Goal: Information Seeking & Learning: Learn about a topic

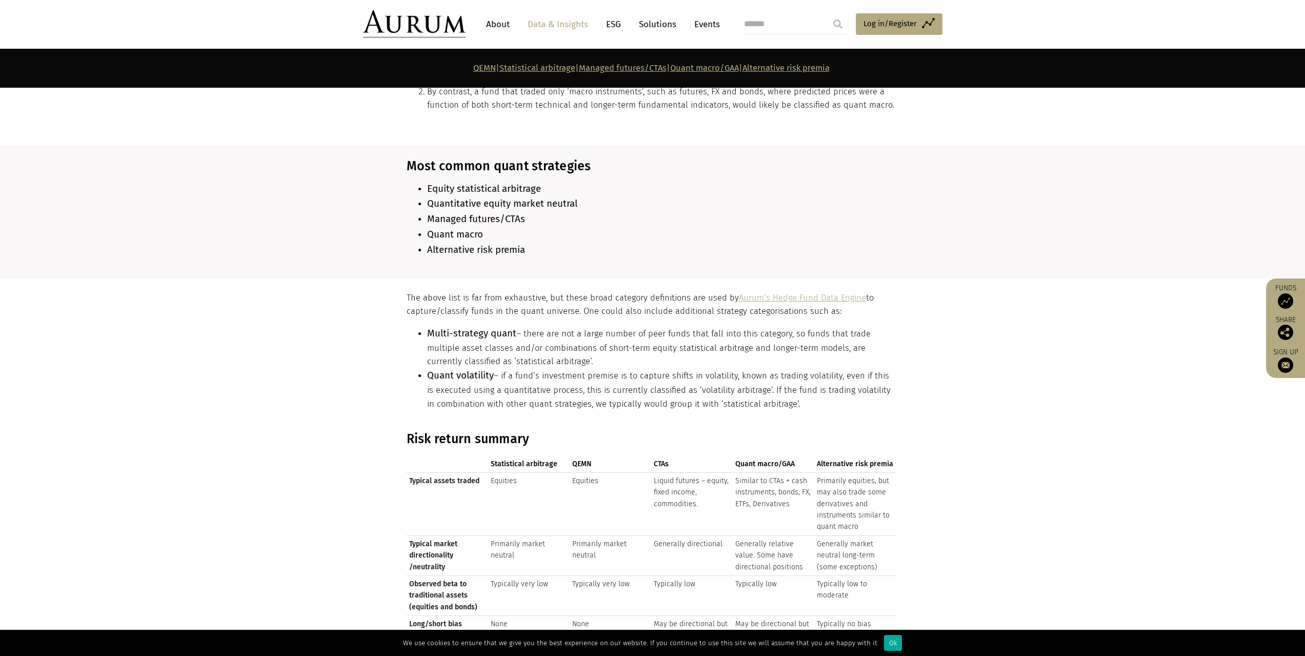
scroll to position [845, 0]
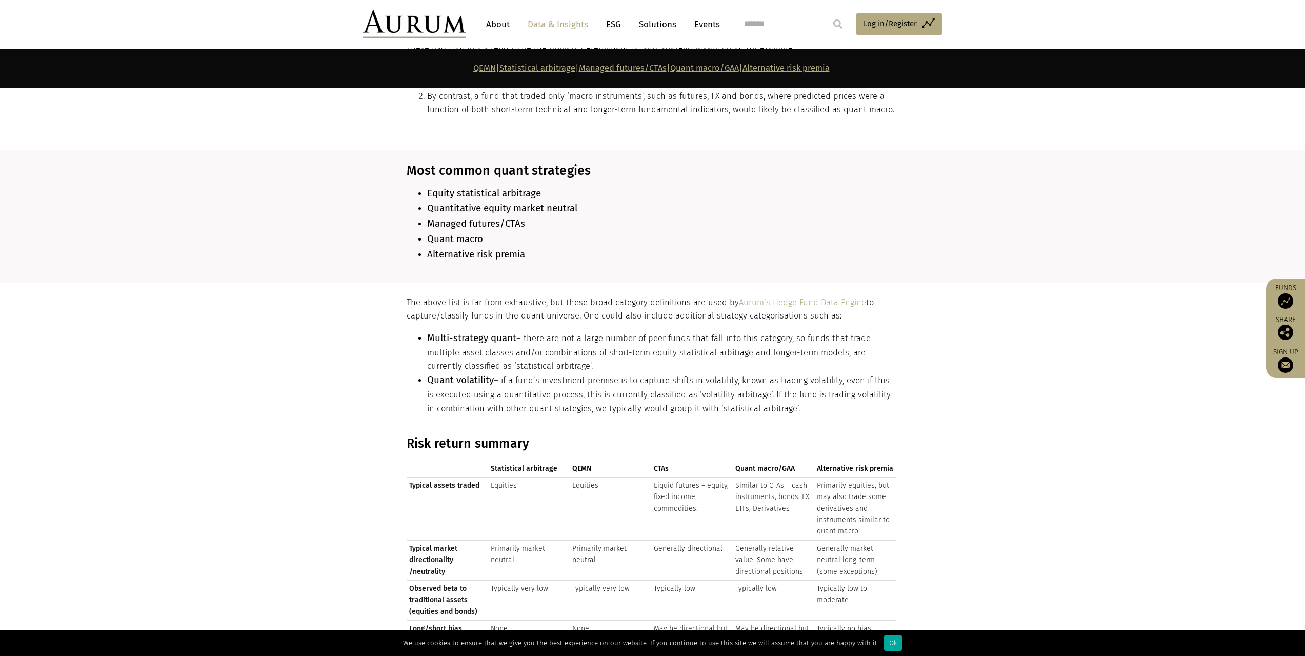
click at [988, 379] on section "The above list is far from exhaustive, but these broad category definitions are…" at bounding box center [652, 359] width 1305 height 153
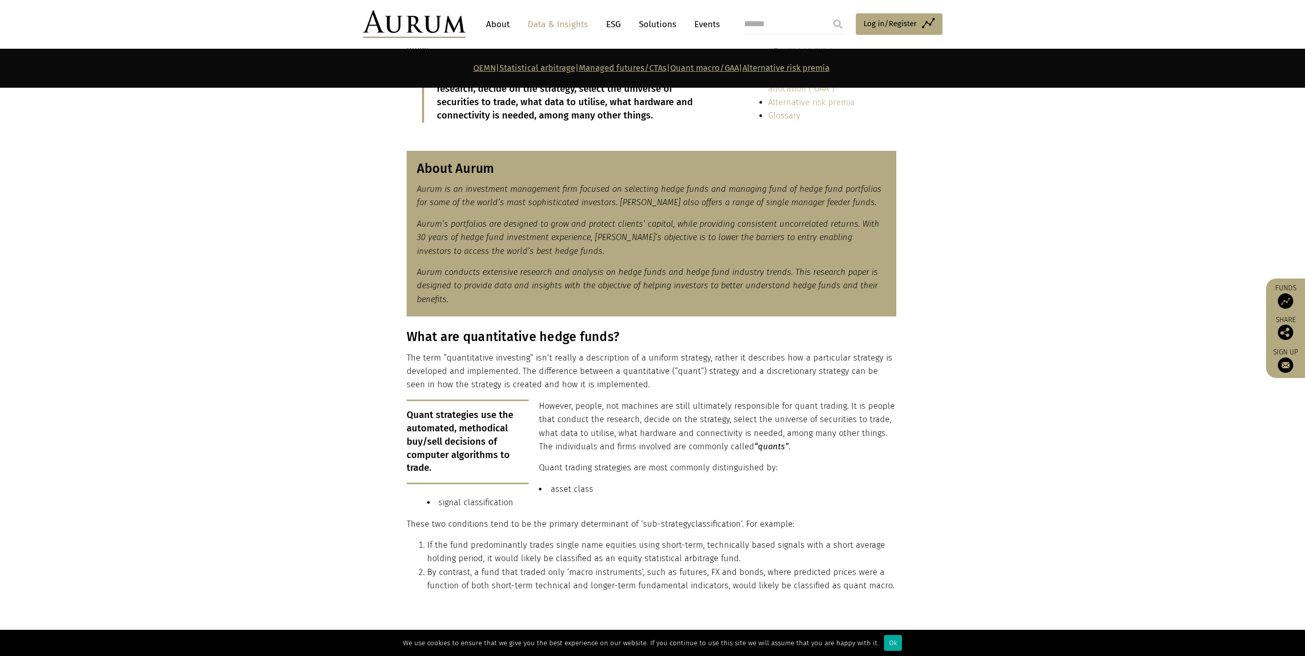
scroll to position [0, 0]
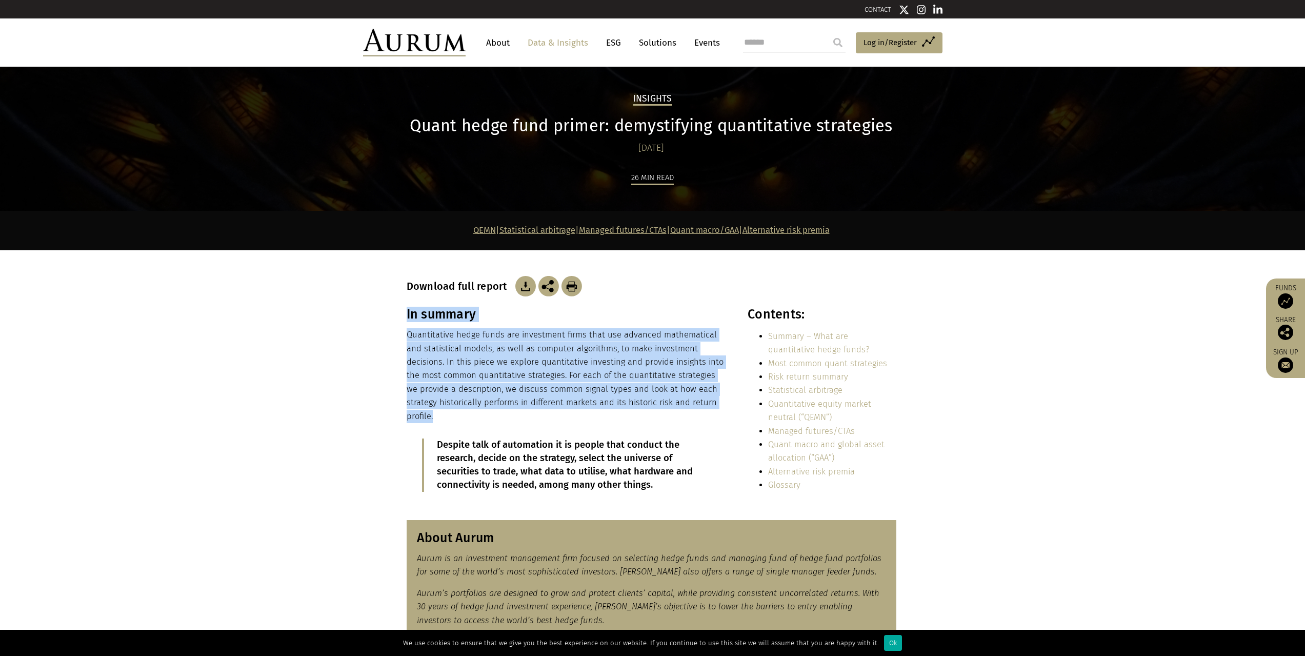
drag, startPoint x: 704, startPoint y: 405, endPoint x: 406, endPoint y: 330, distance: 307.7
click at [406, 330] on div "In summary Quantitative hedge funds are investment firms that use advanced math…" at bounding box center [652, 407] width 513 height 201
click at [406, 334] on div "In summary Quantitative hedge funds are investment firms that use advanced math…" at bounding box center [652, 407] width 513 height 201
click at [408, 337] on p "Quantitative hedge funds are investment firms that use advanced mathematical an…" at bounding box center [566, 375] width 319 height 95
copy p "Quantitative hedge funds are investment firms that use advanced mathematical an…"
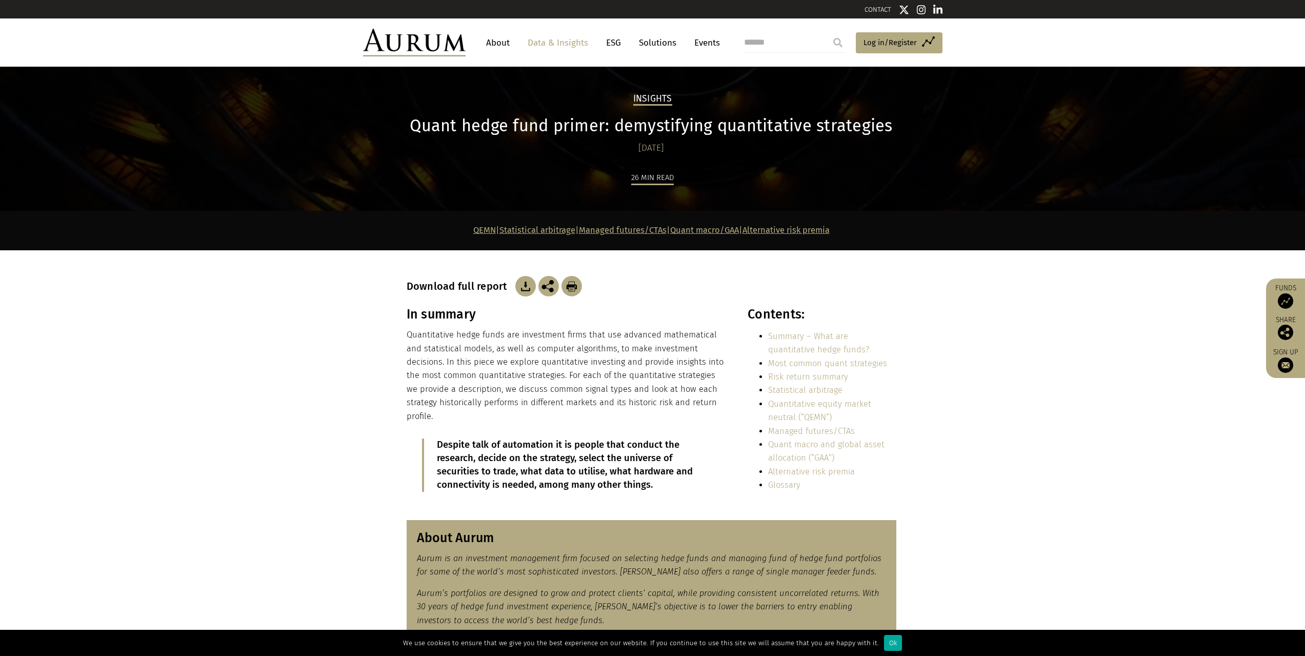
click at [1037, 357] on section "In summary Quantitative hedge funds are investment firms that use advanced math…" at bounding box center [652, 407] width 1305 height 201
click at [525, 289] on img at bounding box center [525, 286] width 21 height 21
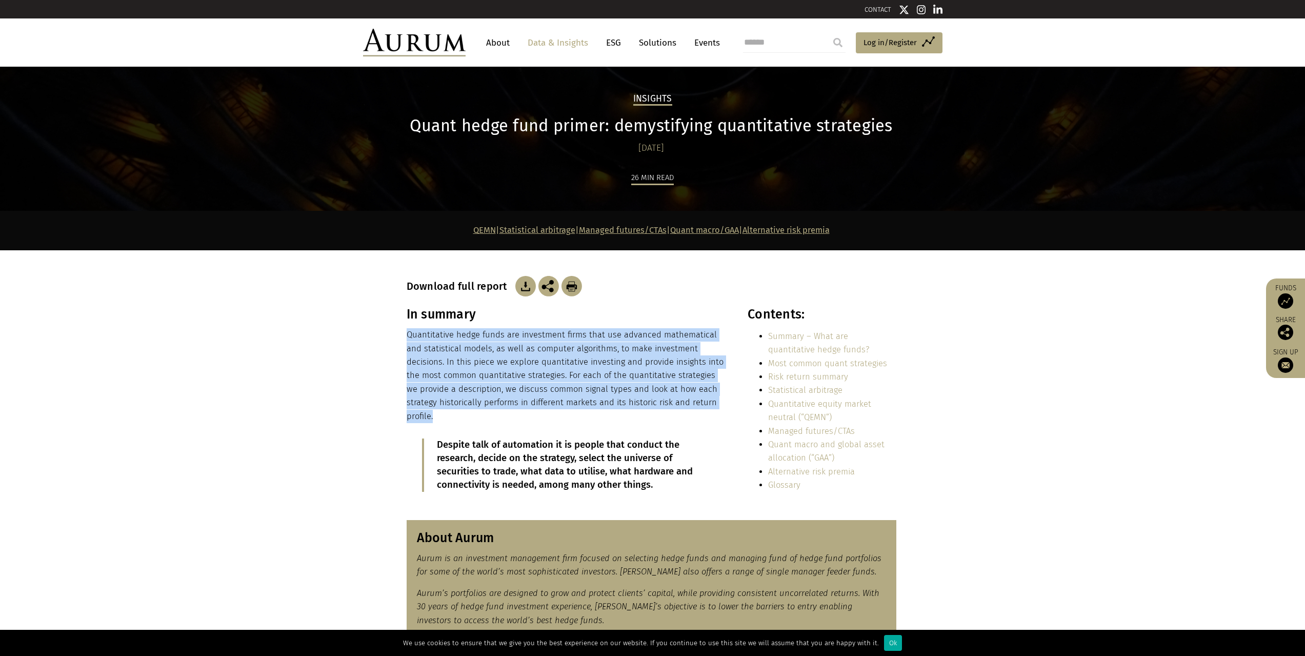
drag, startPoint x: 718, startPoint y: 405, endPoint x: 408, endPoint y: 336, distance: 317.7
click at [408, 336] on p "Quantitative hedge funds are investment firms that use advanced mathematical an…" at bounding box center [566, 375] width 319 height 95
copy p "Quantitative hedge funds are investment firms that use advanced mathematical an…"
drag, startPoint x: 978, startPoint y: 398, endPoint x: 971, endPoint y: 441, distance: 43.3
click at [978, 398] on section "In summary Quantitative hedge funds are investment firms that use advanced math…" at bounding box center [652, 407] width 1305 height 201
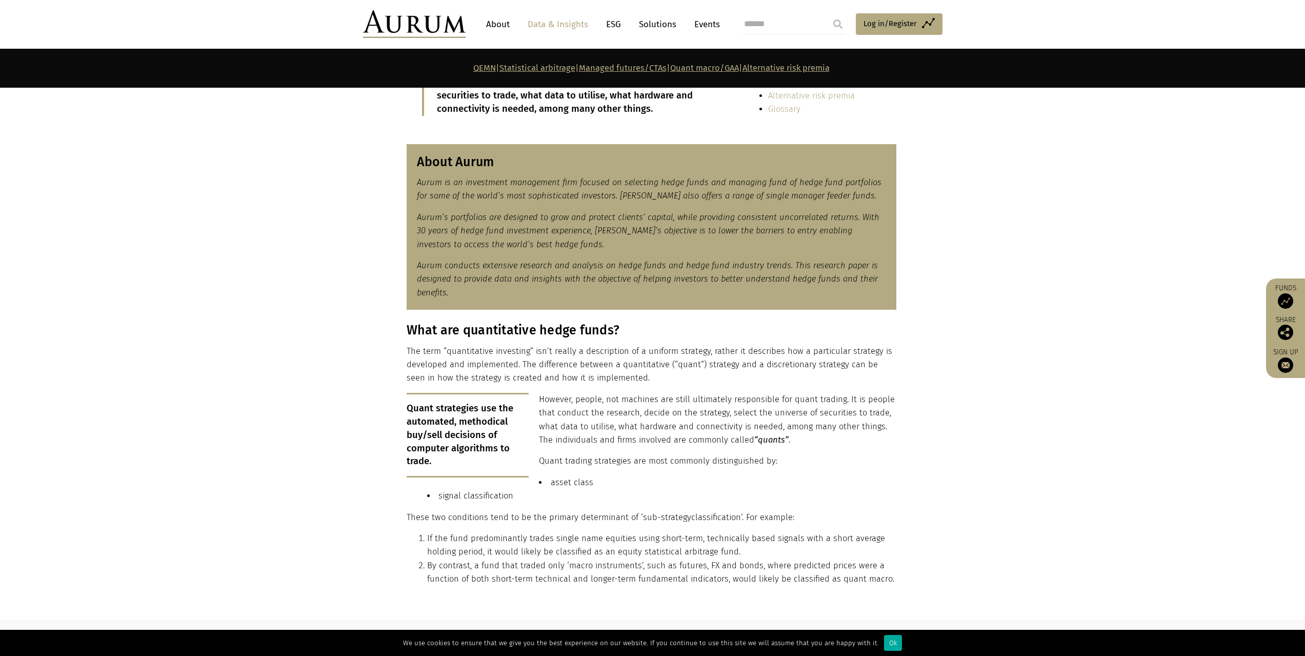
scroll to position [513, 0]
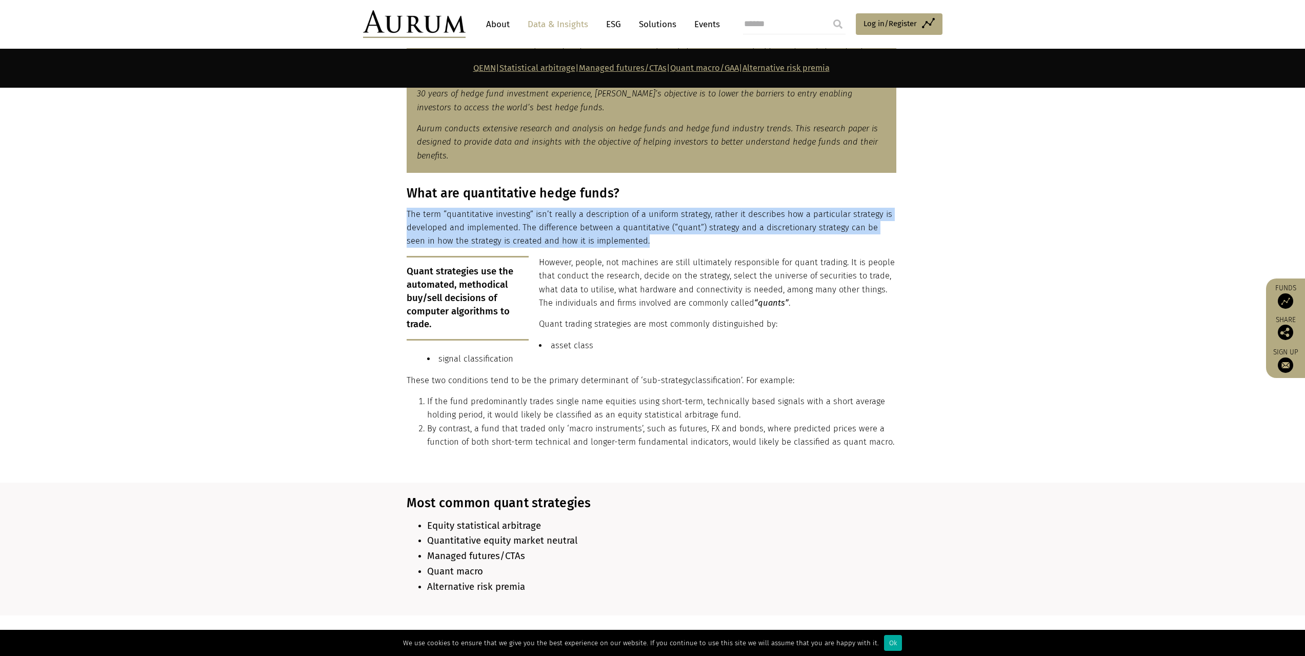
drag, startPoint x: 625, startPoint y: 234, endPoint x: 407, endPoint y: 210, distance: 218.8
click at [407, 210] on p "The term “quantitative investing” isn’t really a description of a uniform strat…" at bounding box center [652, 228] width 490 height 41
copy p "The term “quantitative investing” isn’t really a description of a uniform strat…"
drag, startPoint x: 893, startPoint y: 284, endPoint x: 920, endPoint y: 394, distance: 113.4
click at [893, 284] on p "However, people, not machines are still ultimately responsible for quant tradin…" at bounding box center [652, 283] width 490 height 54
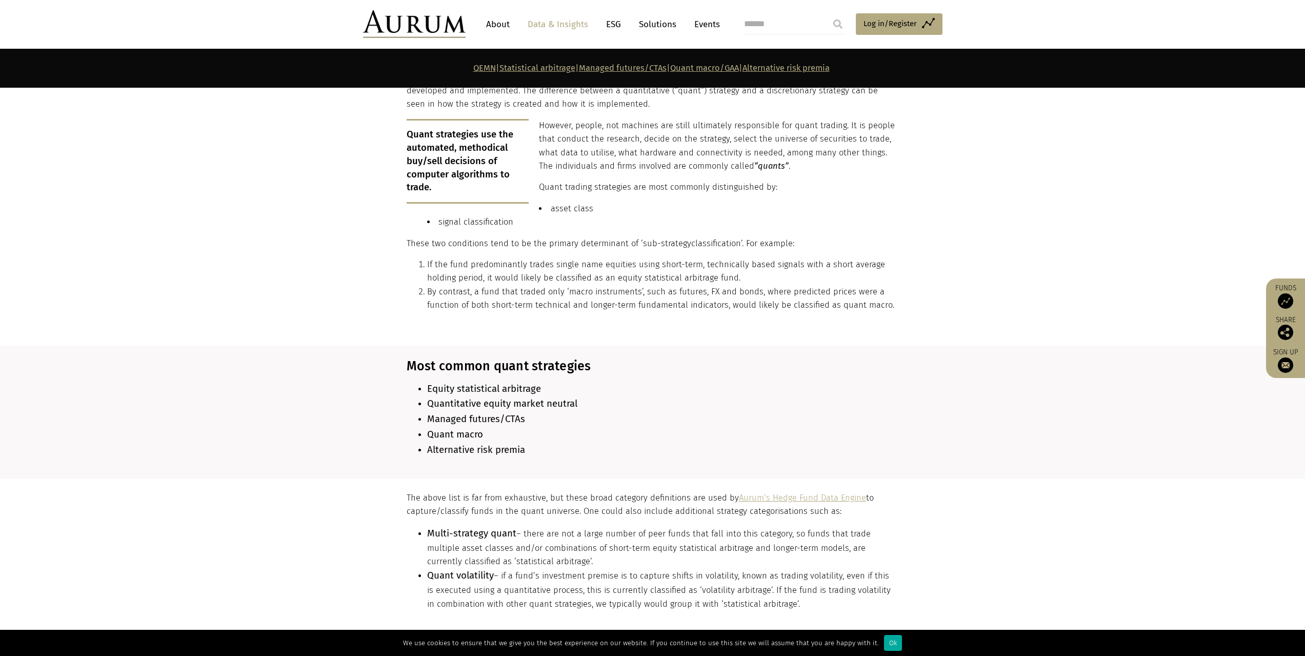
scroll to position [684, 0]
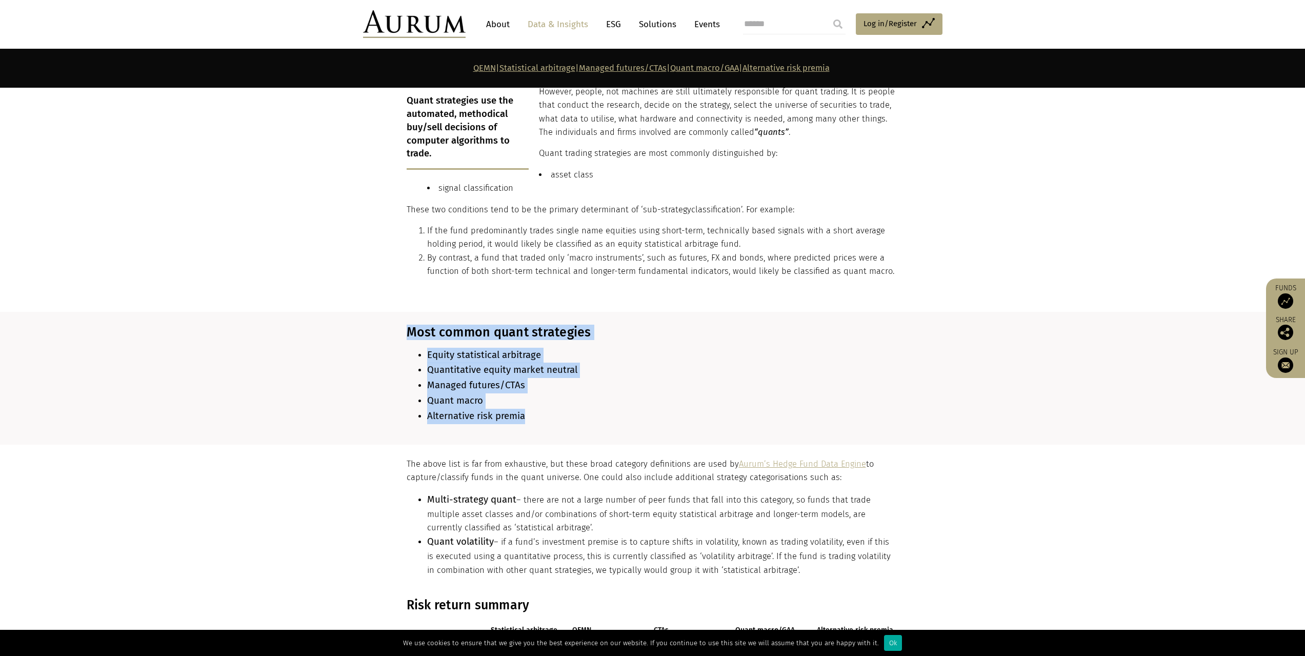
drag, startPoint x: 529, startPoint y: 409, endPoint x: 406, endPoint y: 319, distance: 152.3
click at [407, 325] on div "Most common quant strategies Equity statistical arbitrage Quantitative equity m…" at bounding box center [652, 378] width 490 height 107
copy div "Most common quant strategies Equity statistical arbitrage Quantitative equity m…"
drag, startPoint x: 742, startPoint y: 406, endPoint x: 741, endPoint y: 447, distance: 41.0
click at [742, 409] on li "Alternative risk premia" at bounding box center [661, 416] width 469 height 15
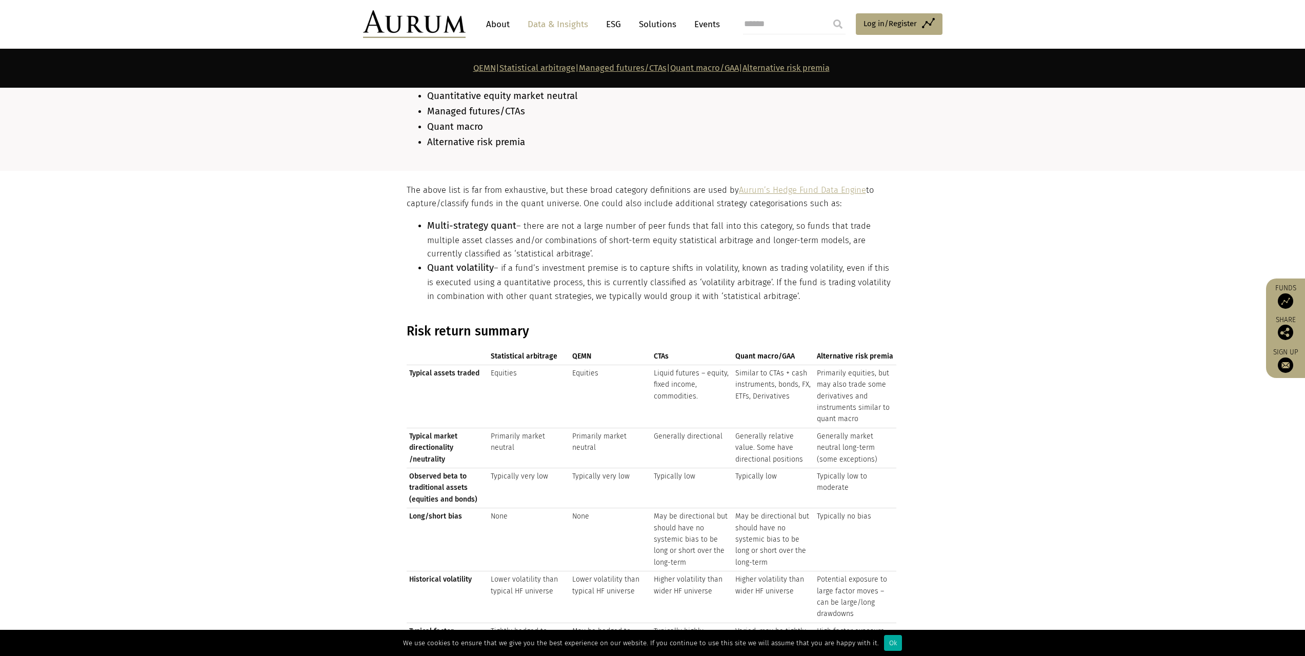
scroll to position [1128, 0]
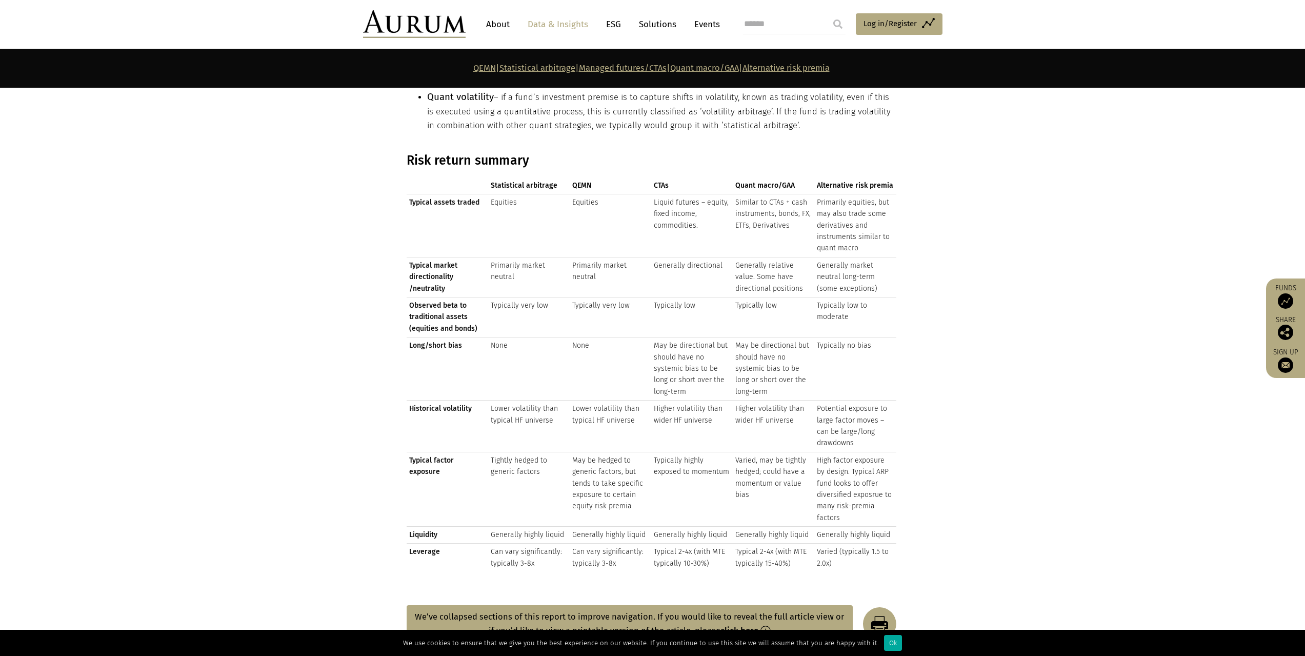
click at [992, 362] on section "Risk return summary Statistical arbitrage QEMN CTAs Quant macro/GAA Alternative…" at bounding box center [652, 366] width 1305 height 427
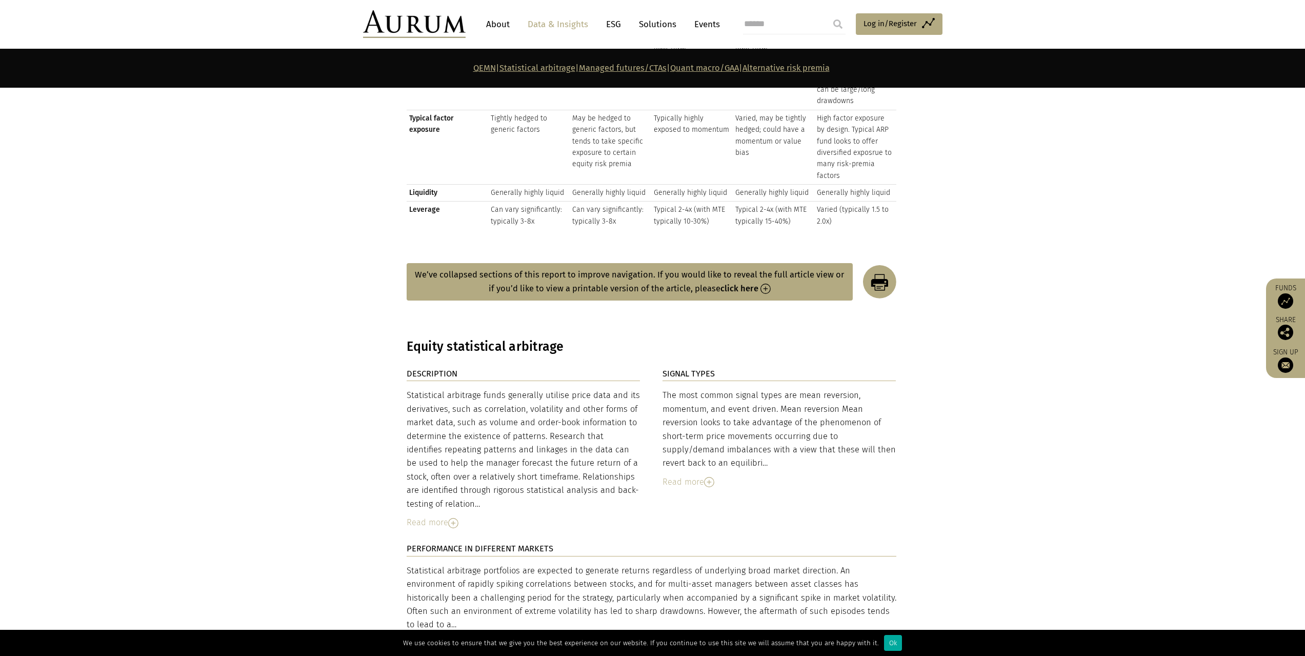
scroll to position [1573, 0]
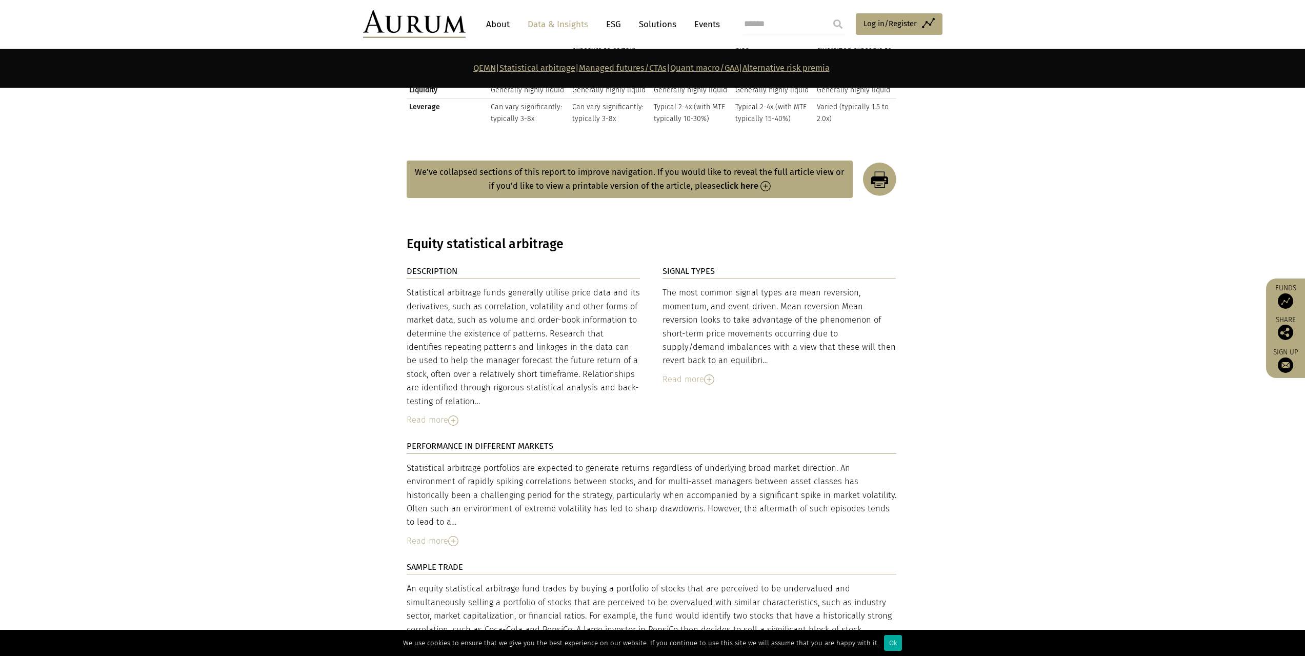
click at [588, 372] on div "Statistical arbitrage funds generally utilise price data and its derivatives, s…" at bounding box center [524, 347] width 234 height 122
click at [452, 415] on img at bounding box center [453, 420] width 10 height 10
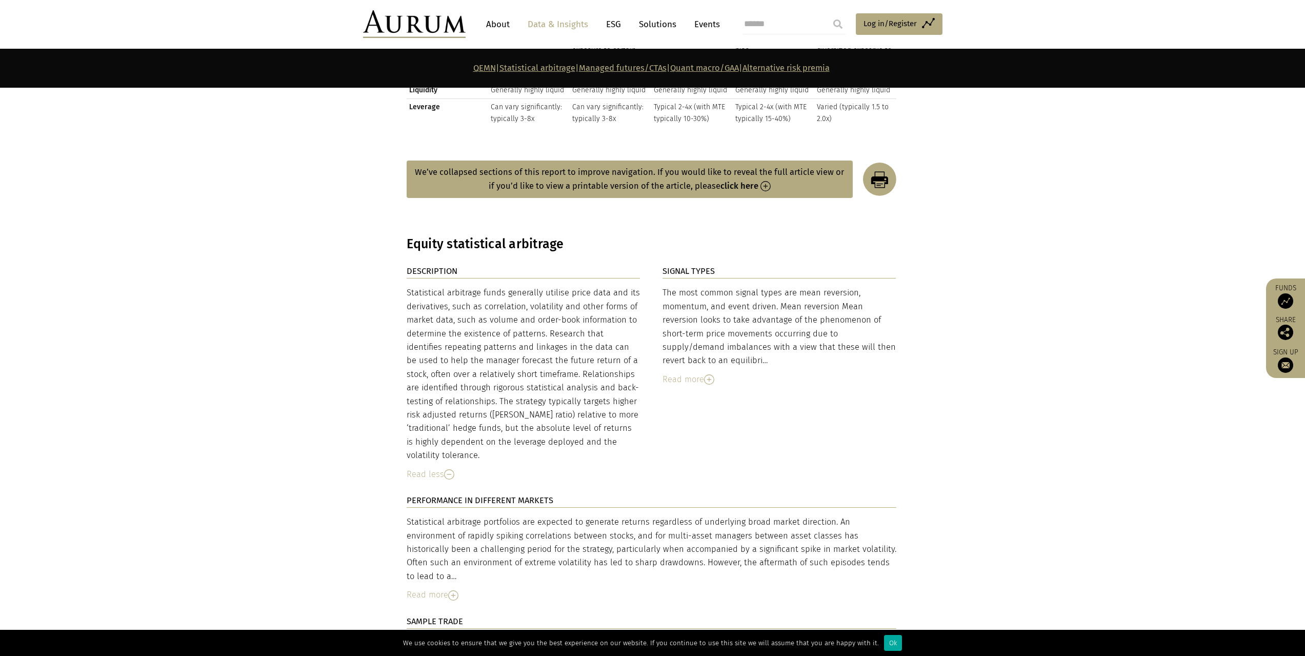
click at [712, 374] on img at bounding box center [709, 379] width 10 height 10
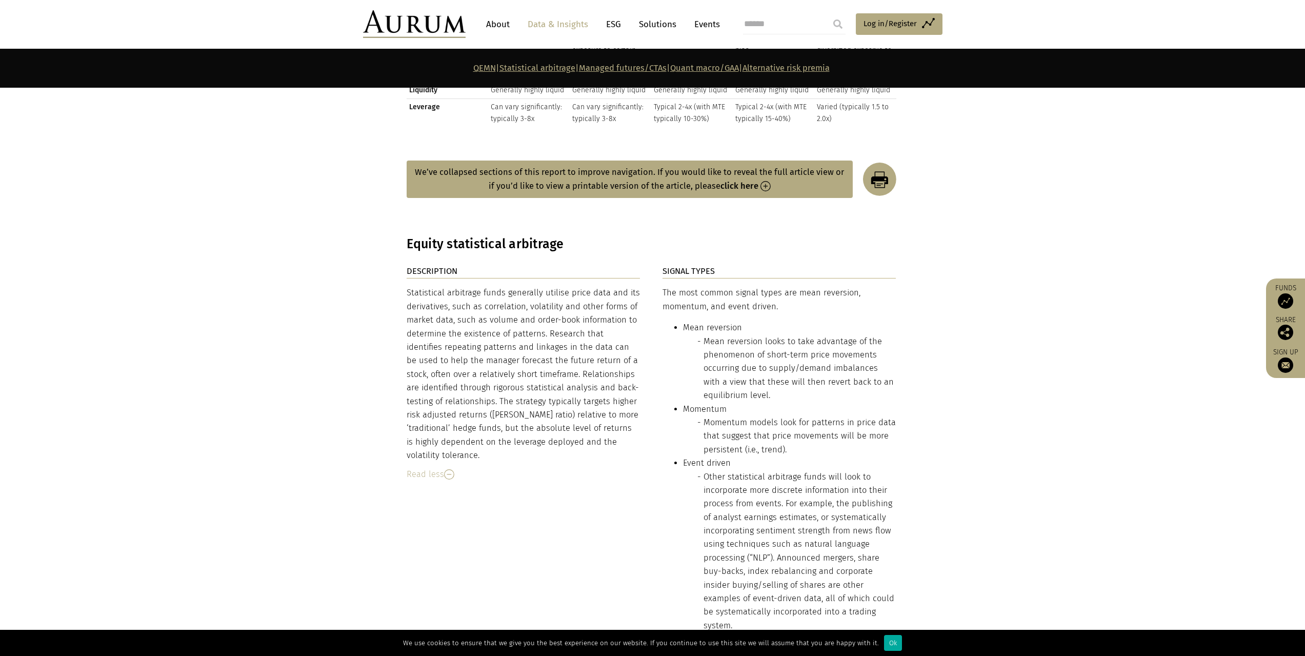
scroll to position [1641, 0]
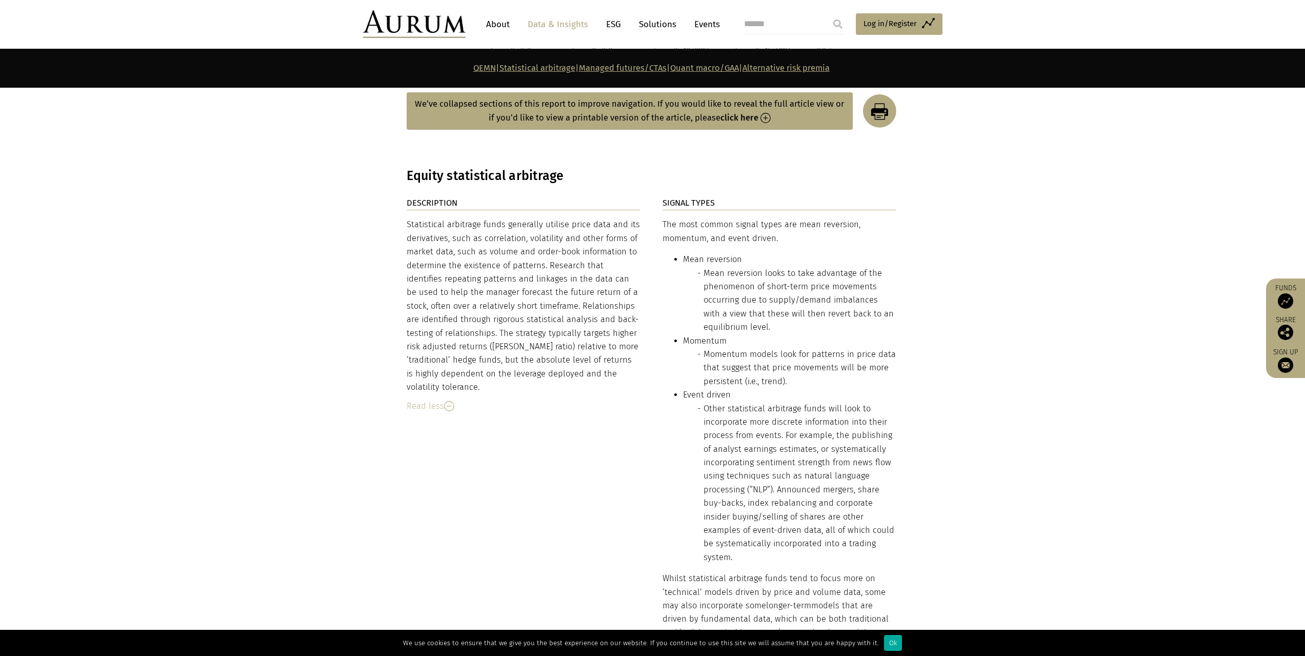
drag, startPoint x: 446, startPoint y: 377, endPoint x: 406, endPoint y: 221, distance: 161.0
click at [407, 221] on div "Statistical arbitrage funds generally utilise price data and its derivatives, s…" at bounding box center [524, 306] width 234 height 176
copy div "Statistical arbitrage funds generally utilise price data and its derivatives, s…"
drag, startPoint x: 885, startPoint y: 353, endPoint x: 881, endPoint y: 419, distance: 66.3
click at [885, 353] on li "Momentum models look for patterns in price data that suggest that price movemen…" at bounding box center [800, 368] width 193 height 41
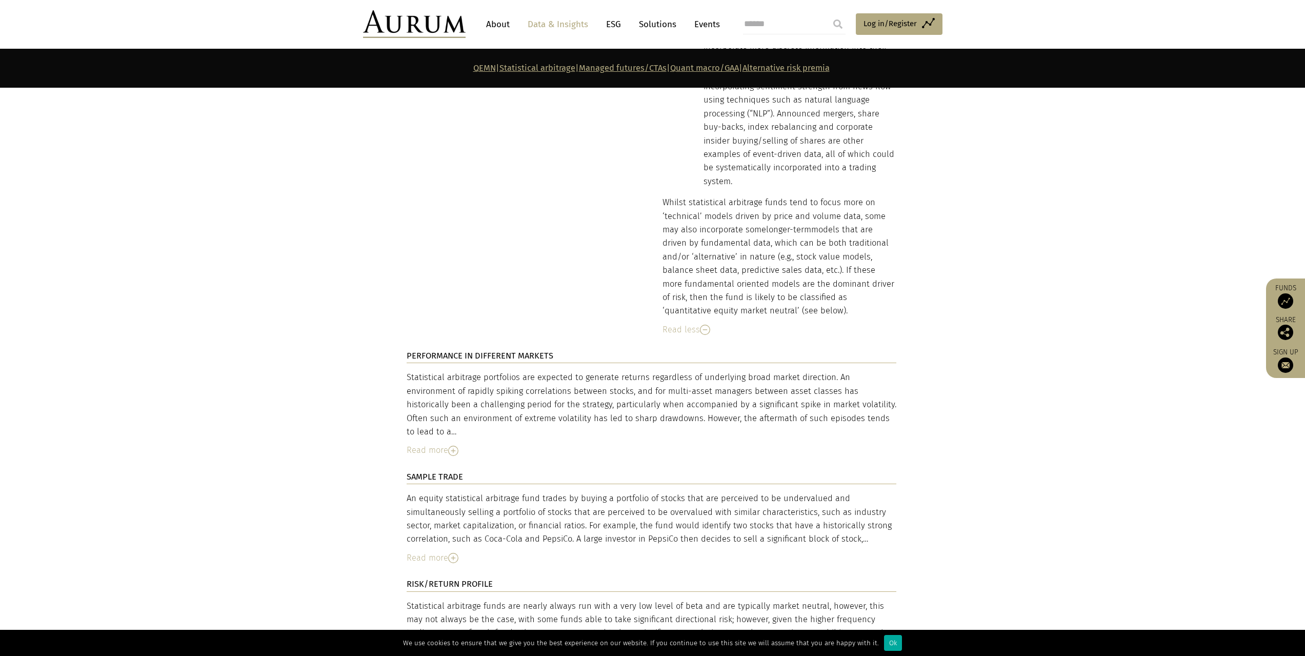
scroll to position [2086, 0]
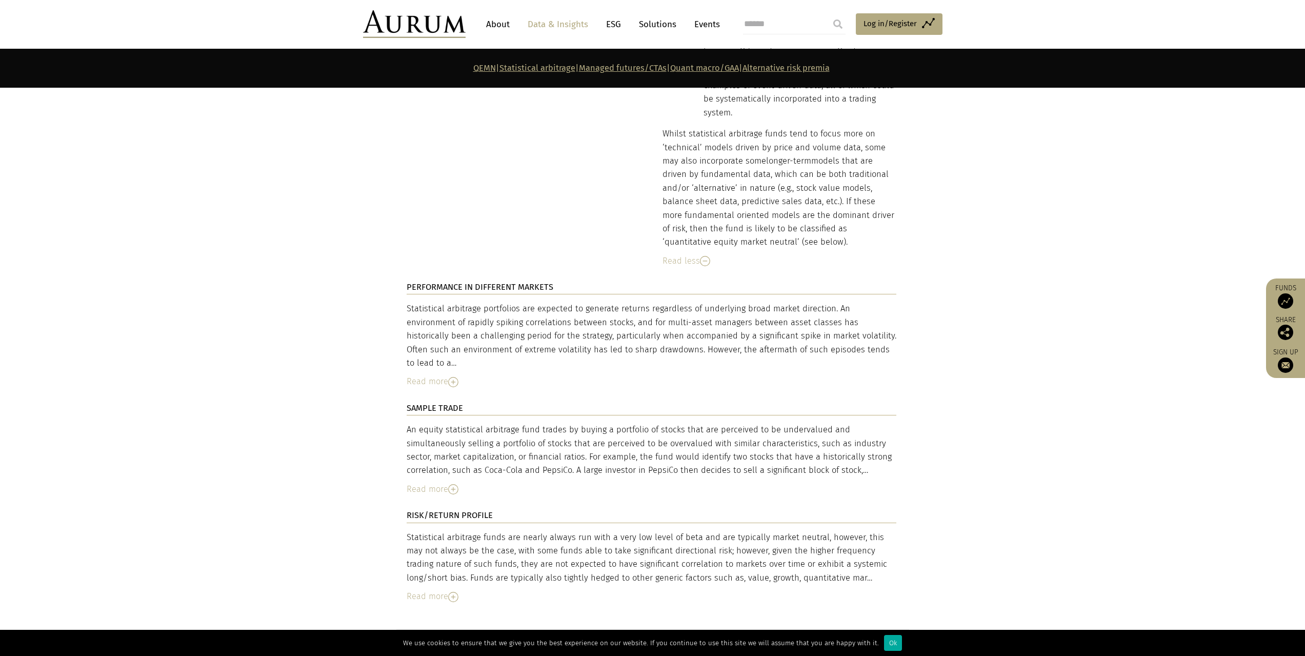
click at [449, 484] on img at bounding box center [453, 489] width 10 height 10
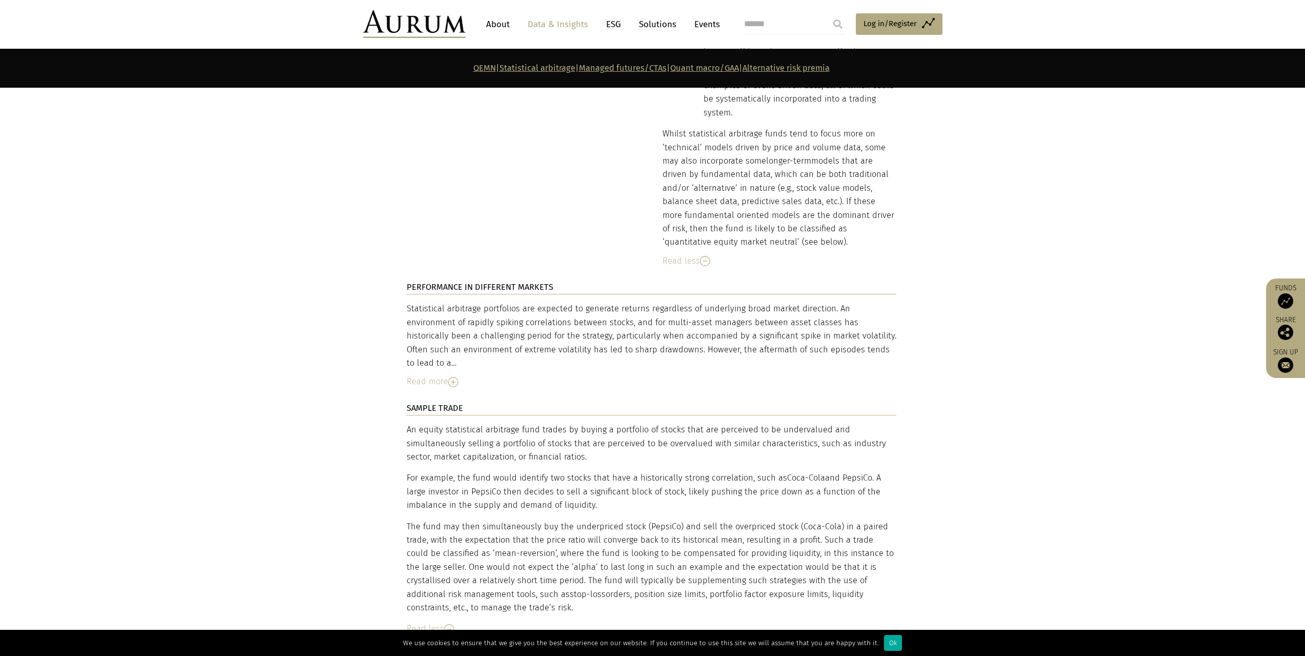
drag, startPoint x: 405, startPoint y: 387, endPoint x: 508, endPoint y: 584, distance: 222.0
click at [508, 584] on div "DESCRIPTION Statistical arbitrage funds generally utilise price data and its de…" at bounding box center [652, 260] width 513 height 1017
copy div "SAMPLE TRADE An equity statistical arbitrage fund trades by buying a portfolio …"
click at [1026, 425] on section "DESCRIPTION Statistical arbitrage funds generally utilise price data and its de…" at bounding box center [652, 260] width 1305 height 1017
click at [979, 430] on section "DESCRIPTION Statistical arbitrage funds generally utilise price data and its de…" at bounding box center [652, 260] width 1305 height 1017
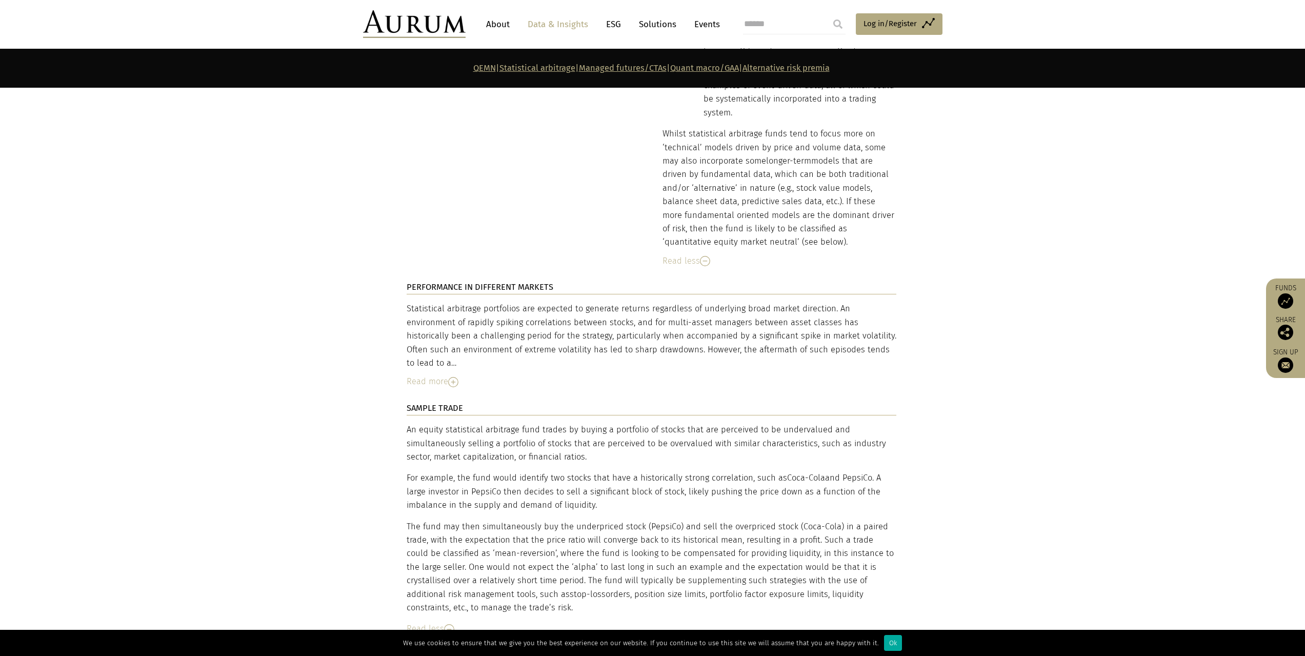
click at [904, 402] on div "DESCRIPTION Statistical arbitrage funds generally utilise price data and its de…" at bounding box center [652, 260] width 513 height 1017
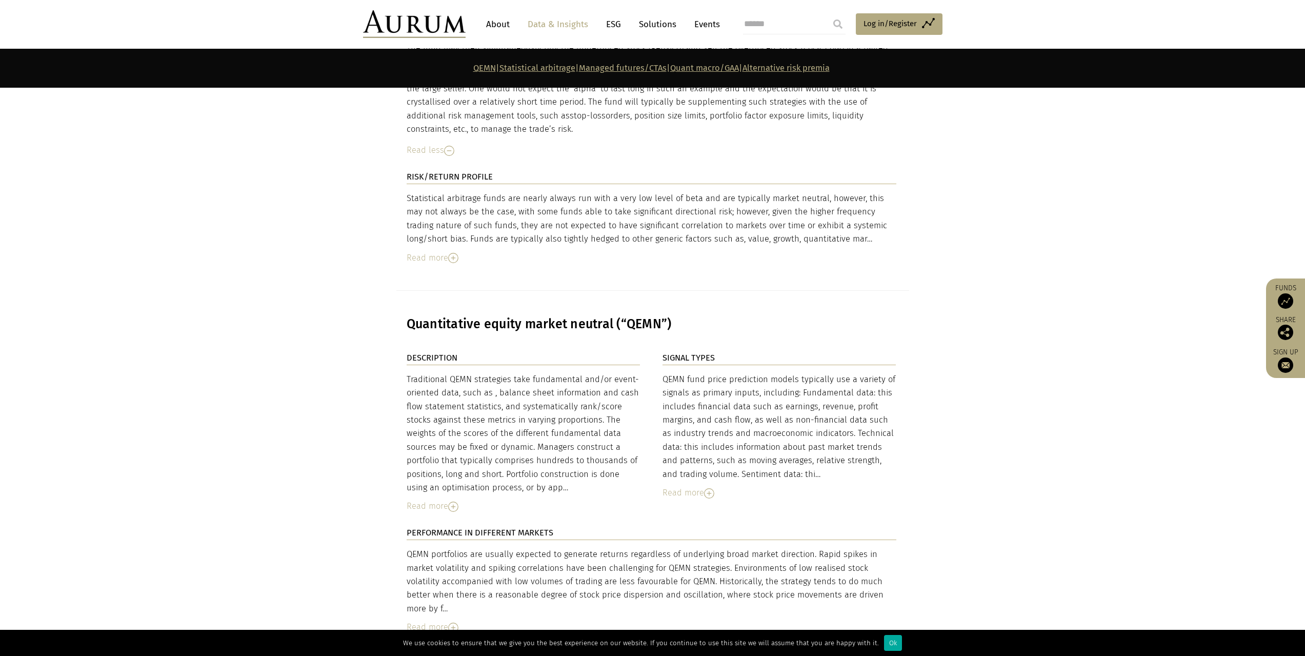
scroll to position [2632, 0]
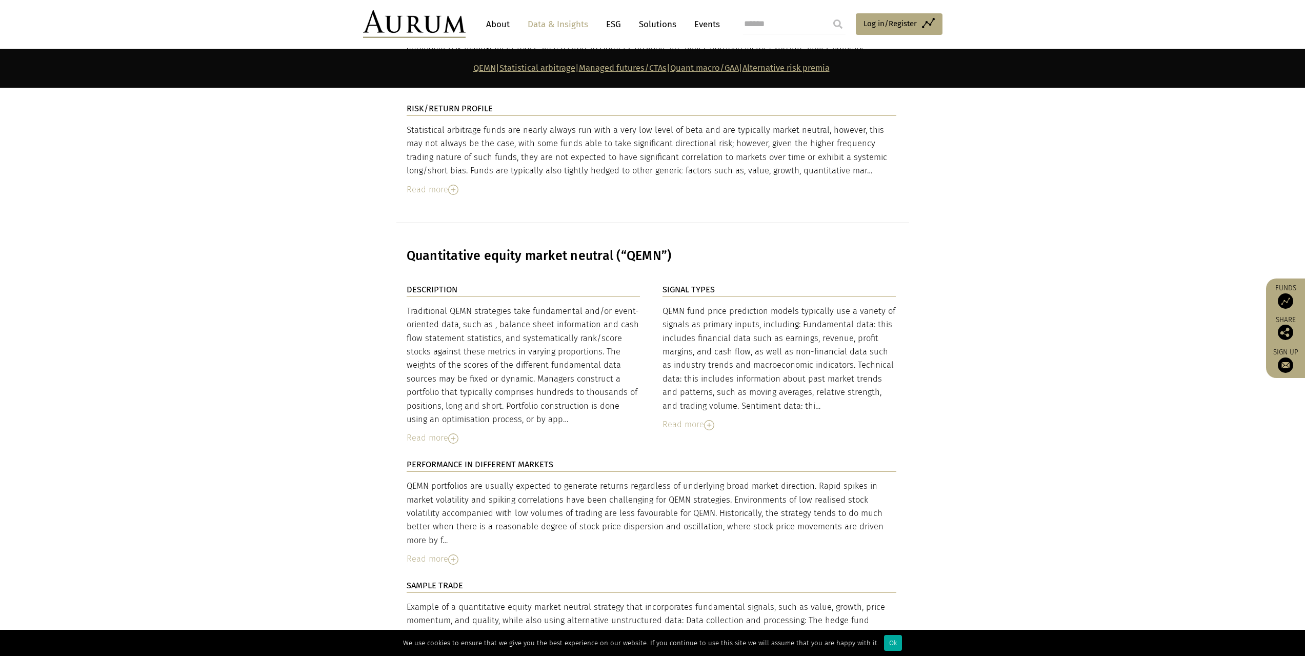
click at [454, 433] on img at bounding box center [453, 438] width 10 height 10
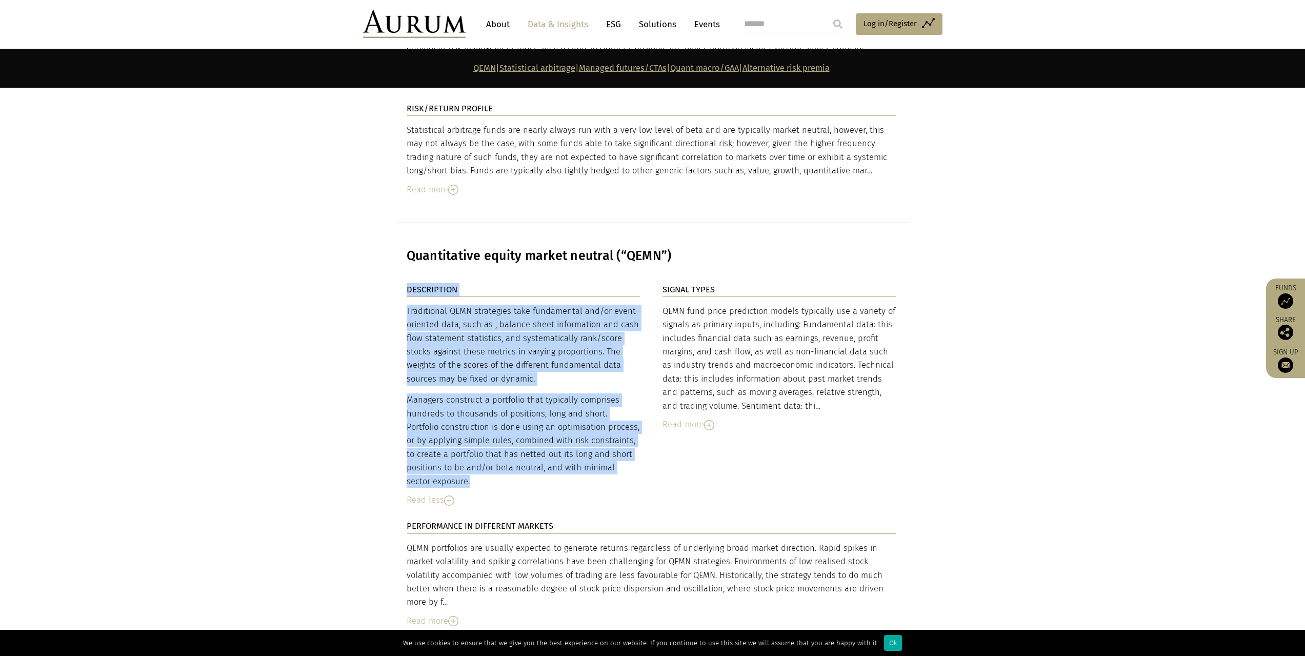
drag, startPoint x: 405, startPoint y: 289, endPoint x: 629, endPoint y: 457, distance: 280.1
click at [629, 457] on div "DESCRIPTION Traditional QEMN strategies take fundamental and/or event-oriented …" at bounding box center [652, 589] width 513 height 613
copy div "LOREMIPSUMD Sitametcons ADIP elitseddoe temp incididuntu lab/et dolor-magnaali …"
click at [1002, 432] on section "DESCRIPTION Traditional QEMN strategies take fundamental and/or event-oriented …" at bounding box center [652, 589] width 1305 height 613
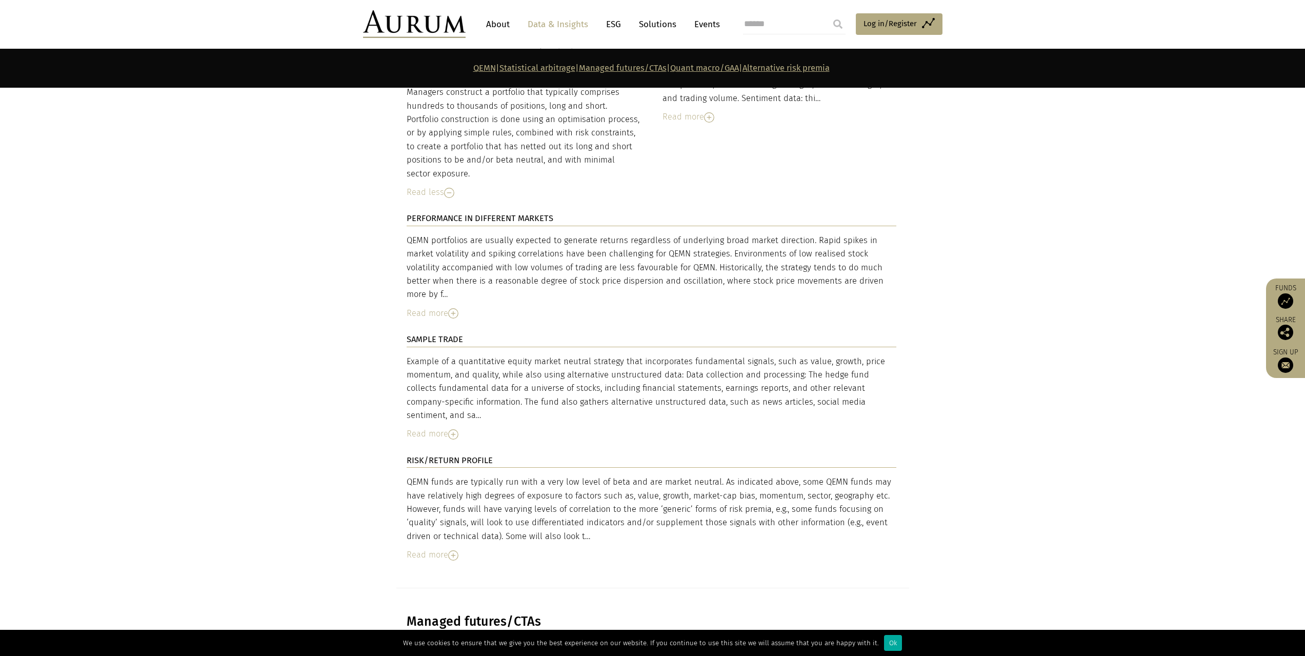
scroll to position [2974, 0]
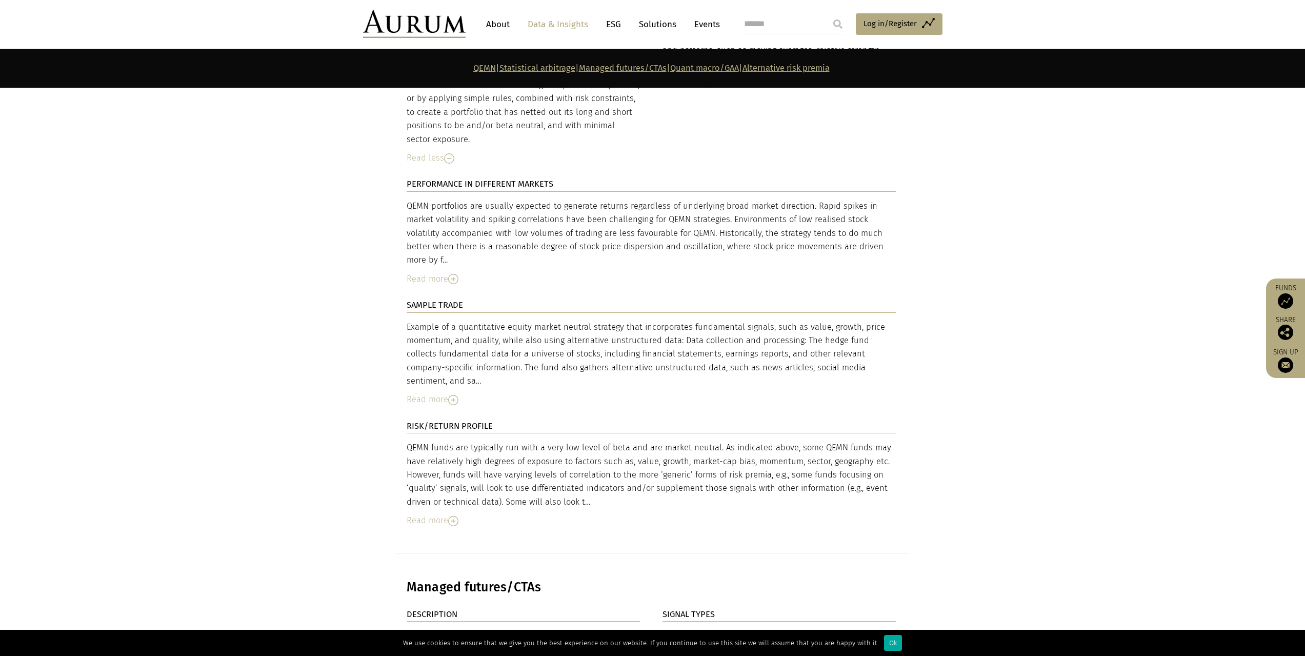
click at [453, 395] on img at bounding box center [453, 400] width 10 height 10
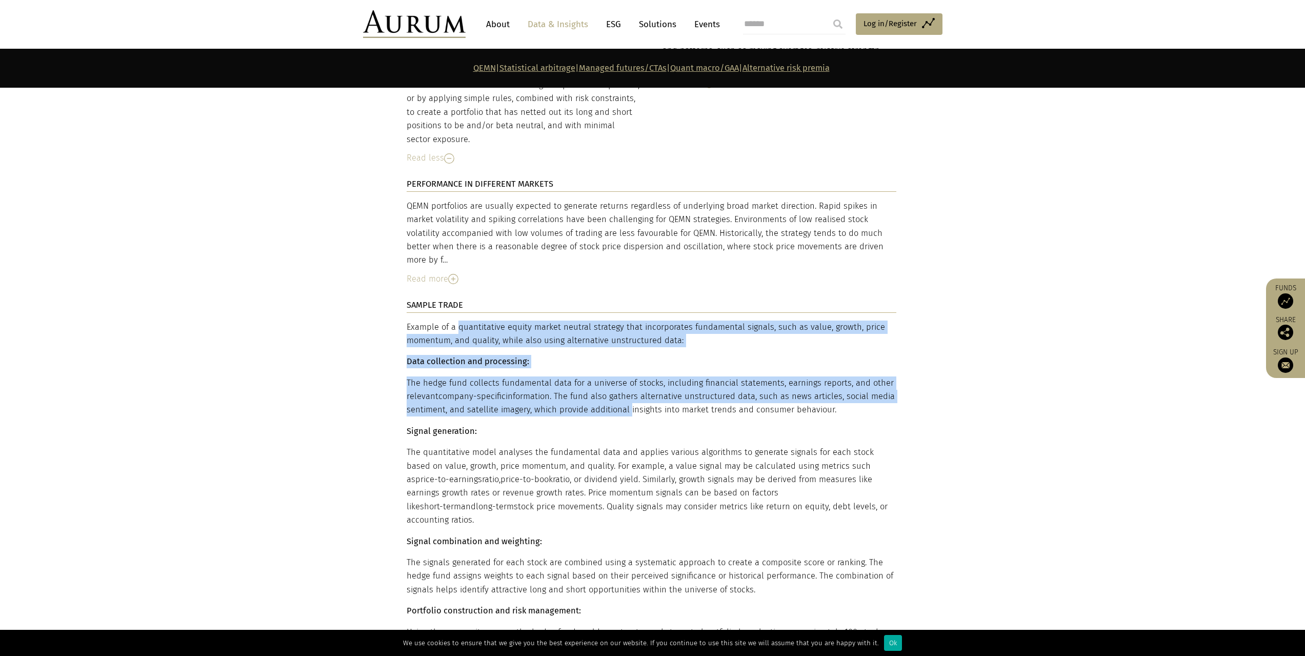
drag, startPoint x: 406, startPoint y: 292, endPoint x: 633, endPoint y: 375, distance: 241.9
click at [631, 374] on div "Example of a quantitative equity market neutral strategy that incorporates fund…" at bounding box center [652, 500] width 490 height 359
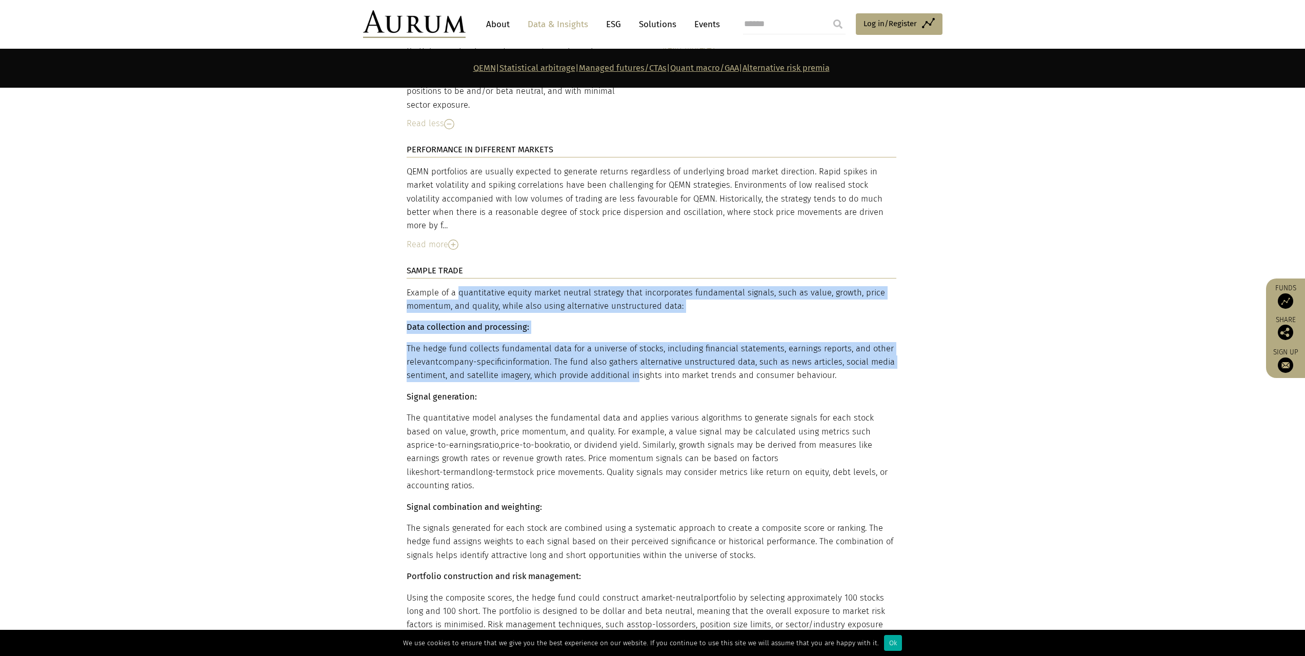
scroll to position [3043, 0]
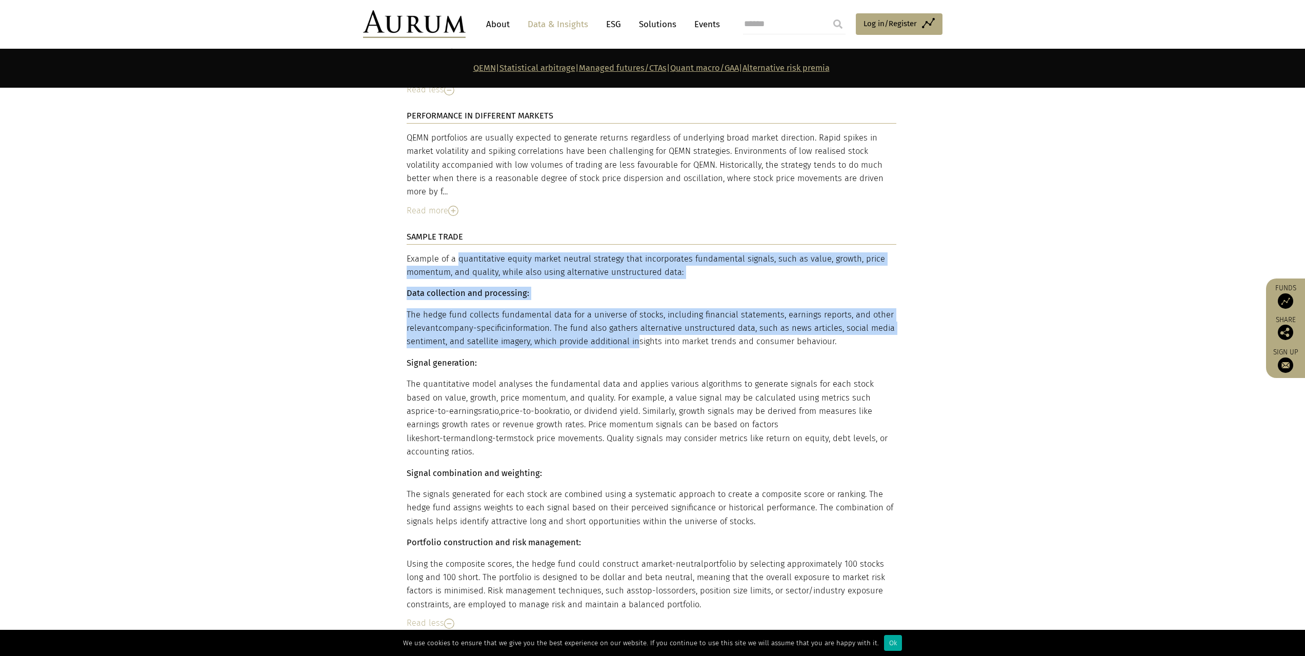
click at [710, 559] on p "Using the composite scores, the hedge fund could construct a market-neutral por…" at bounding box center [652, 584] width 490 height 54
copy div "Example of a quantitative equity market neutral strategy that incorporates fund…"
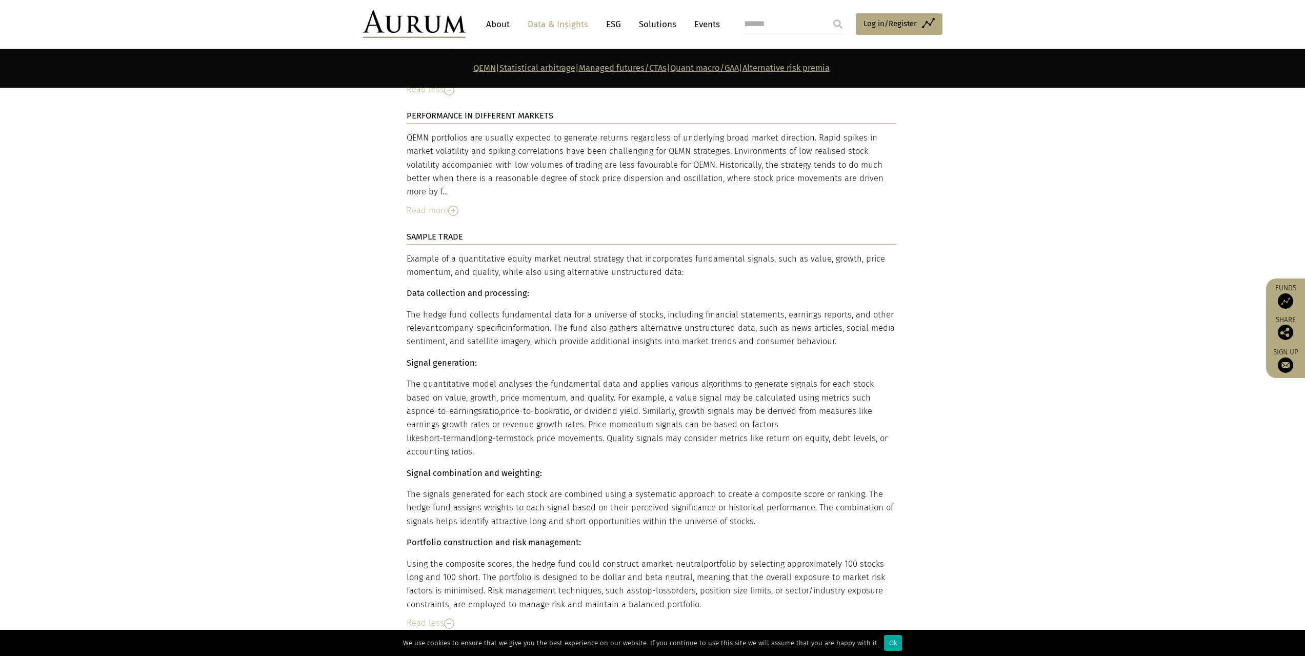
drag, startPoint x: 920, startPoint y: 524, endPoint x: 934, endPoint y: 502, distance: 26.3
click at [923, 518] on section "DESCRIPTION Traditional QEMN strategies take fundamental and/or event-oriented …" at bounding box center [652, 325] width 1305 height 905
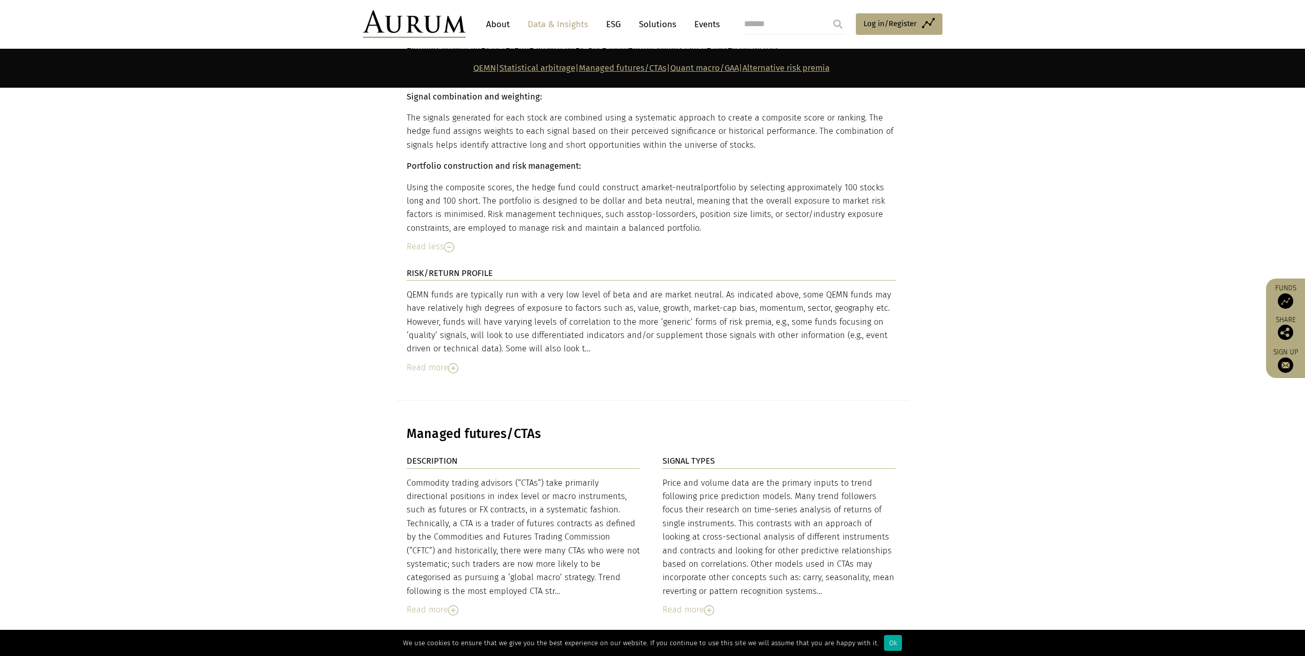
scroll to position [3555, 0]
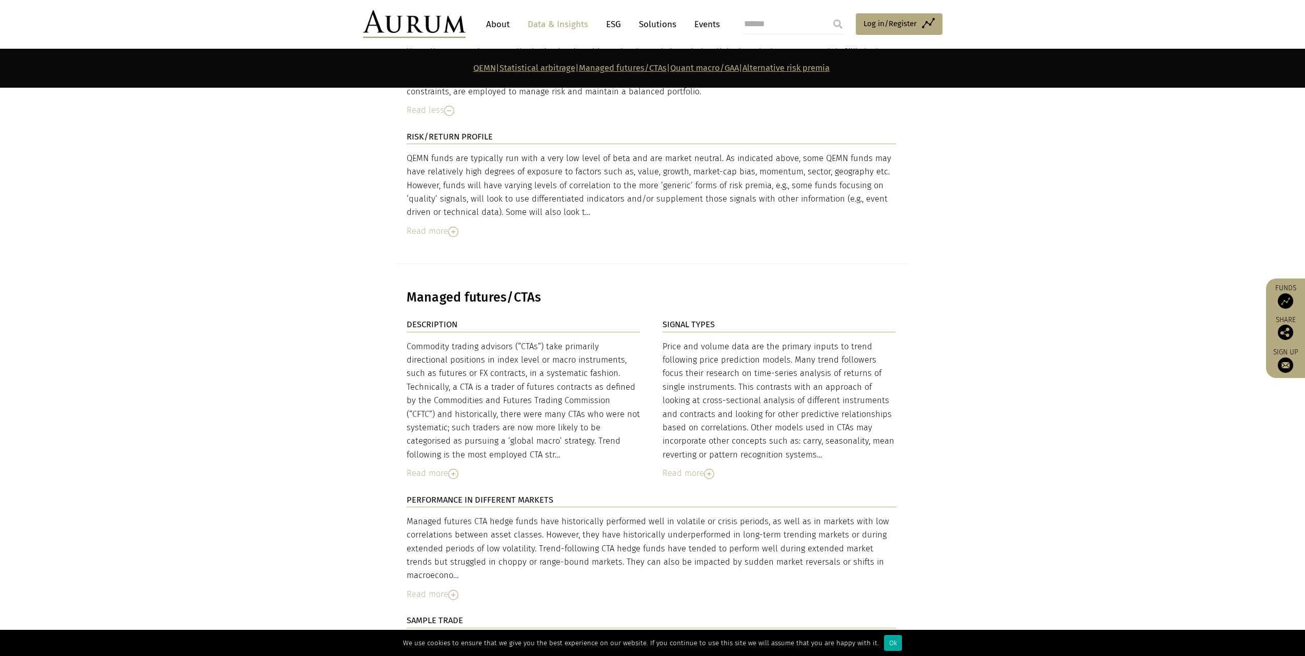
click at [453, 469] on img at bounding box center [453, 474] width 10 height 10
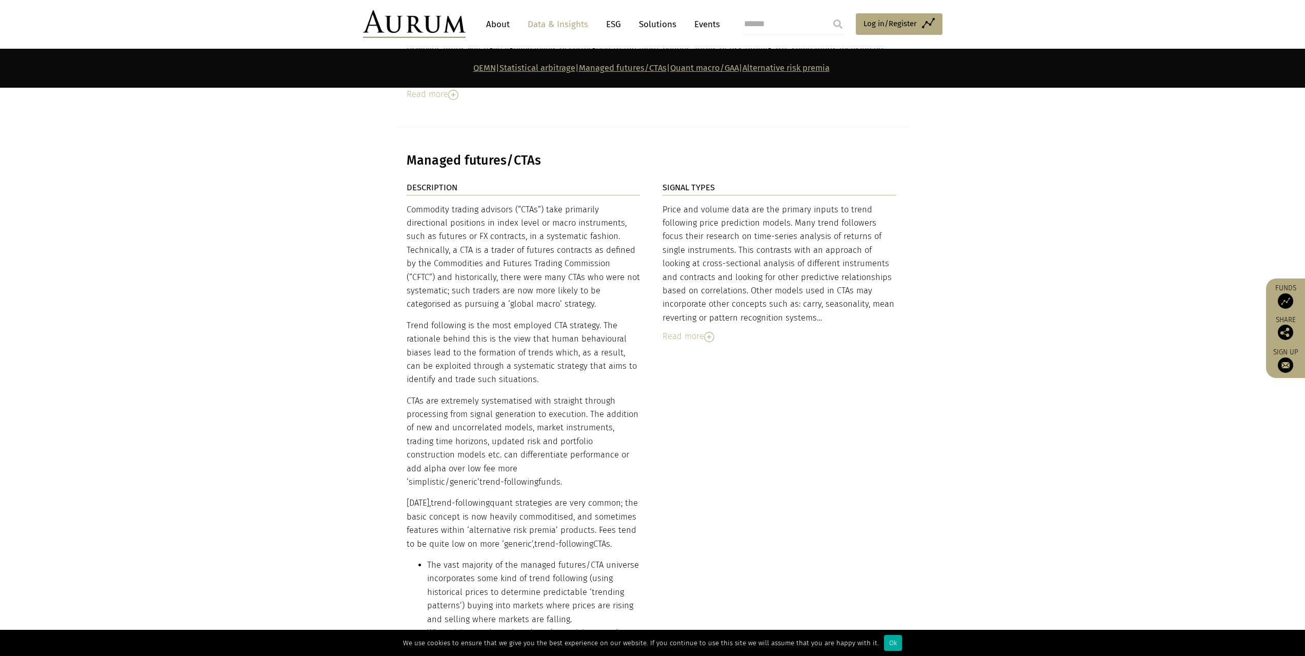
scroll to position [3658, 0]
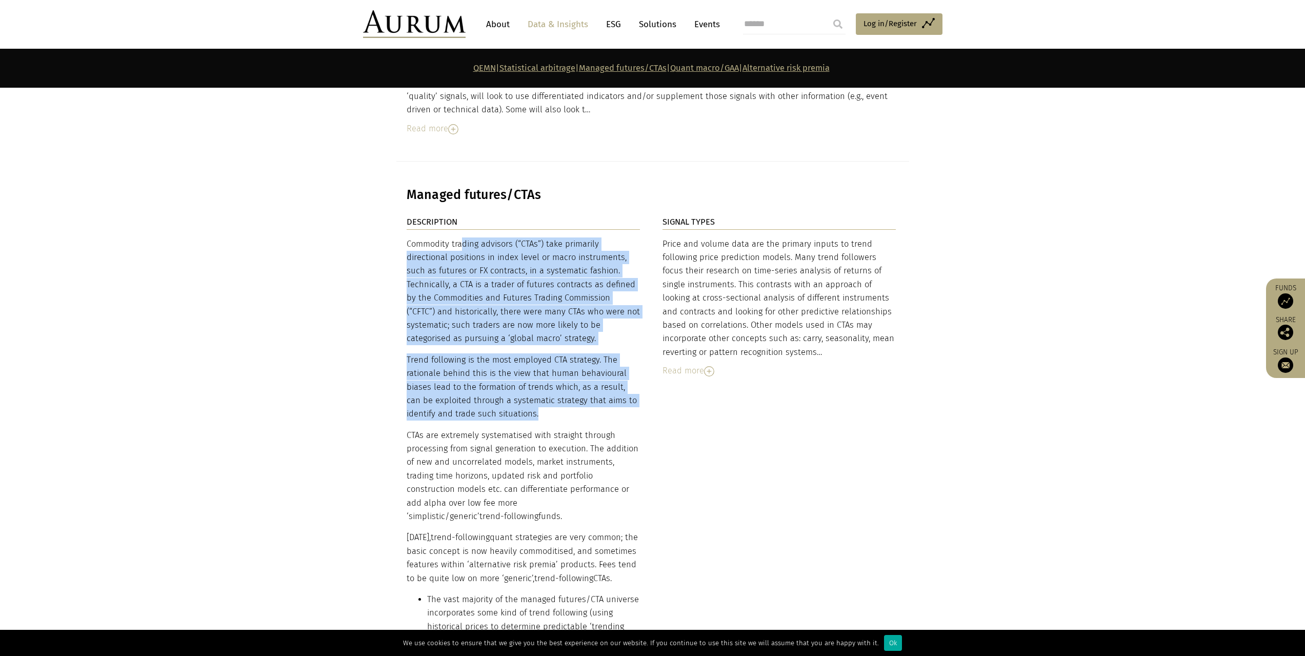
drag, startPoint x: 408, startPoint y: 197, endPoint x: 636, endPoint y: 370, distance: 286.0
click at [636, 370] on div "Commodity trading advisors (“CTAs”) take primarily directional positions in ind…" at bounding box center [524, 550] width 234 height 626
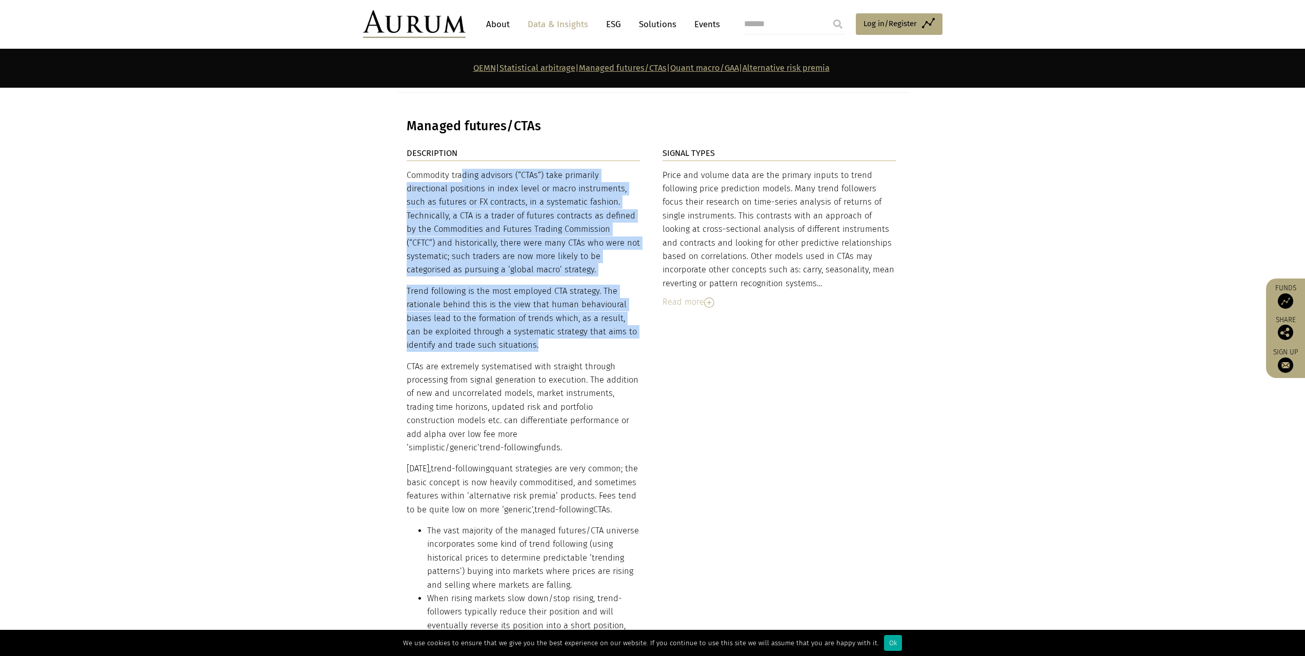
scroll to position [3692, 0]
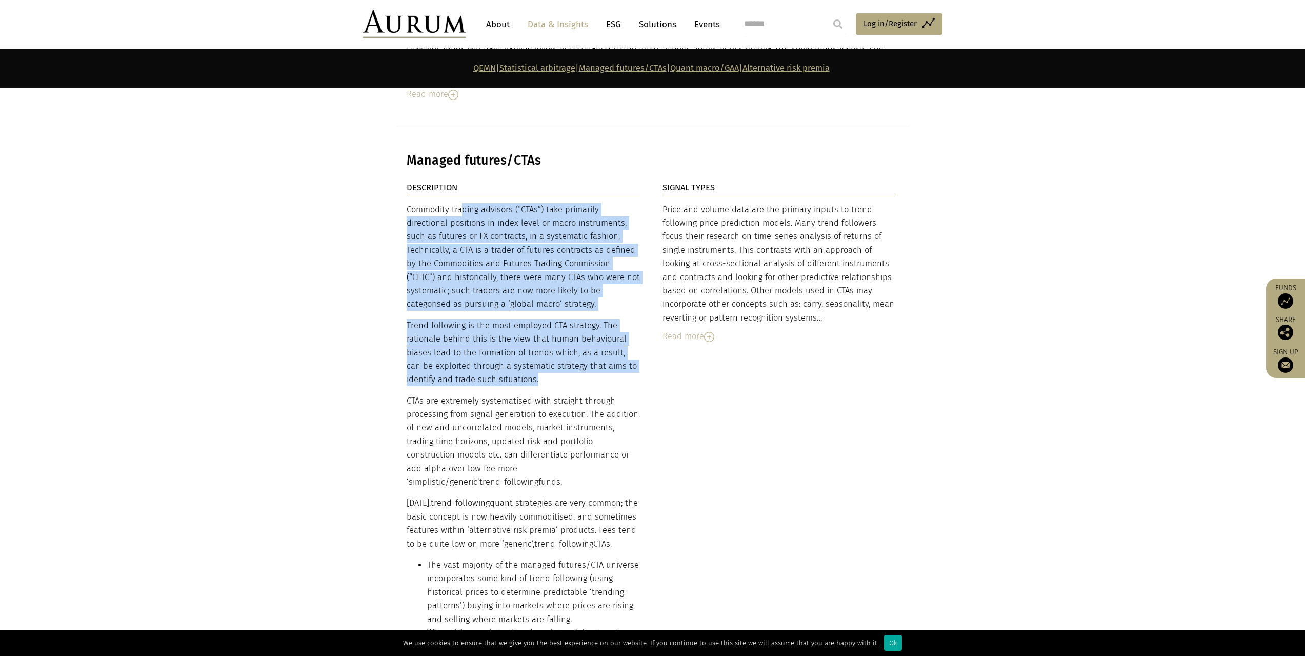
click at [622, 420] on p "CTAs are extremely systematised with straight through processing from signal ge…" at bounding box center [524, 441] width 234 height 95
copy div "Loremipsu dolorsi ametcons (“ADIp”) elit seddoeius temporincid utlaboree do mag…"
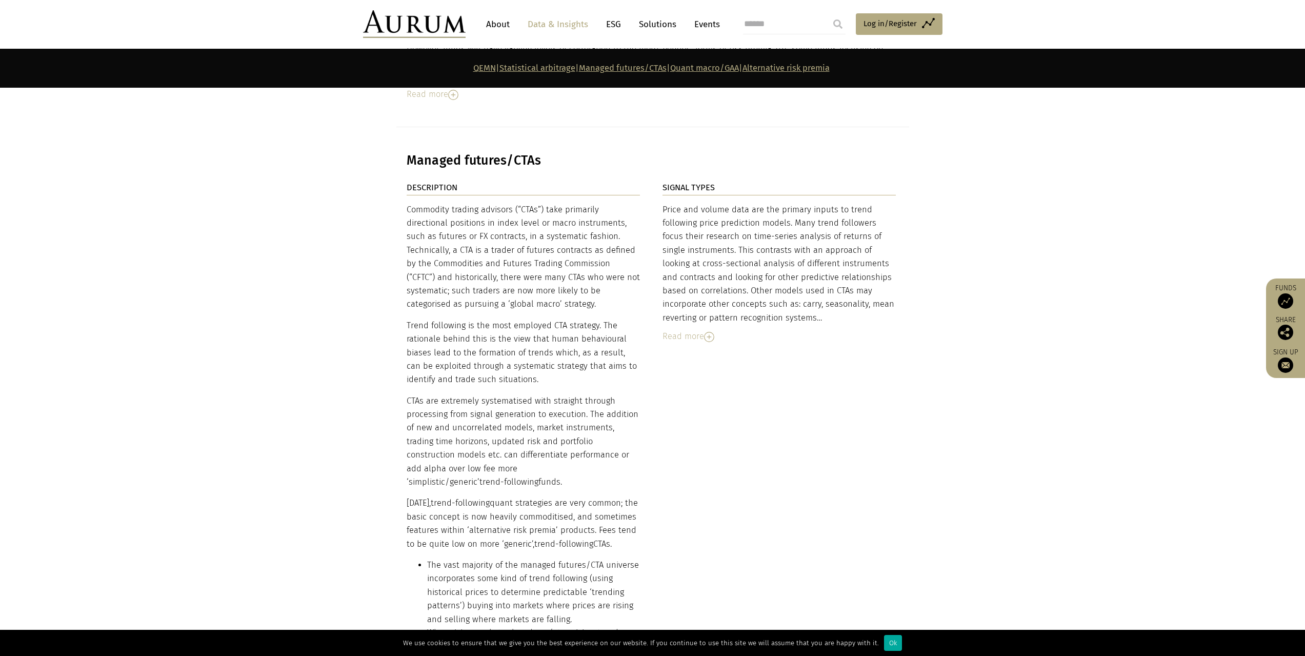
drag, startPoint x: 806, startPoint y: 436, endPoint x: 810, endPoint y: 433, distance: 5.5
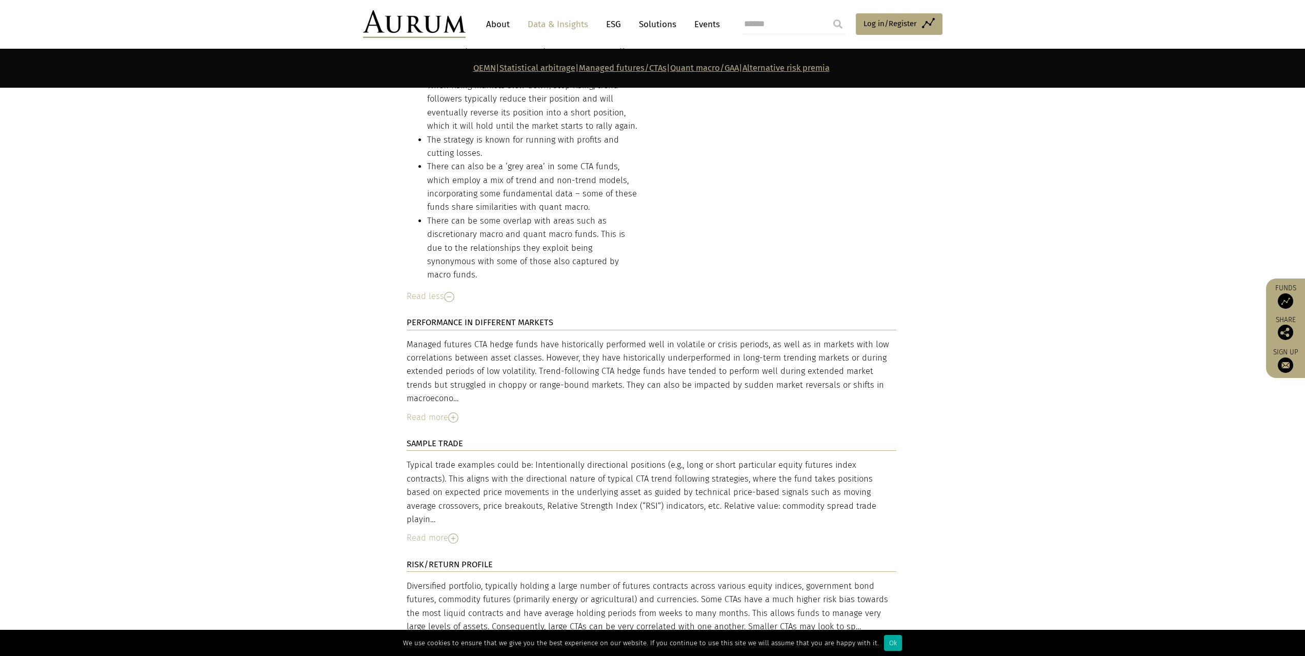
scroll to position [4273, 0]
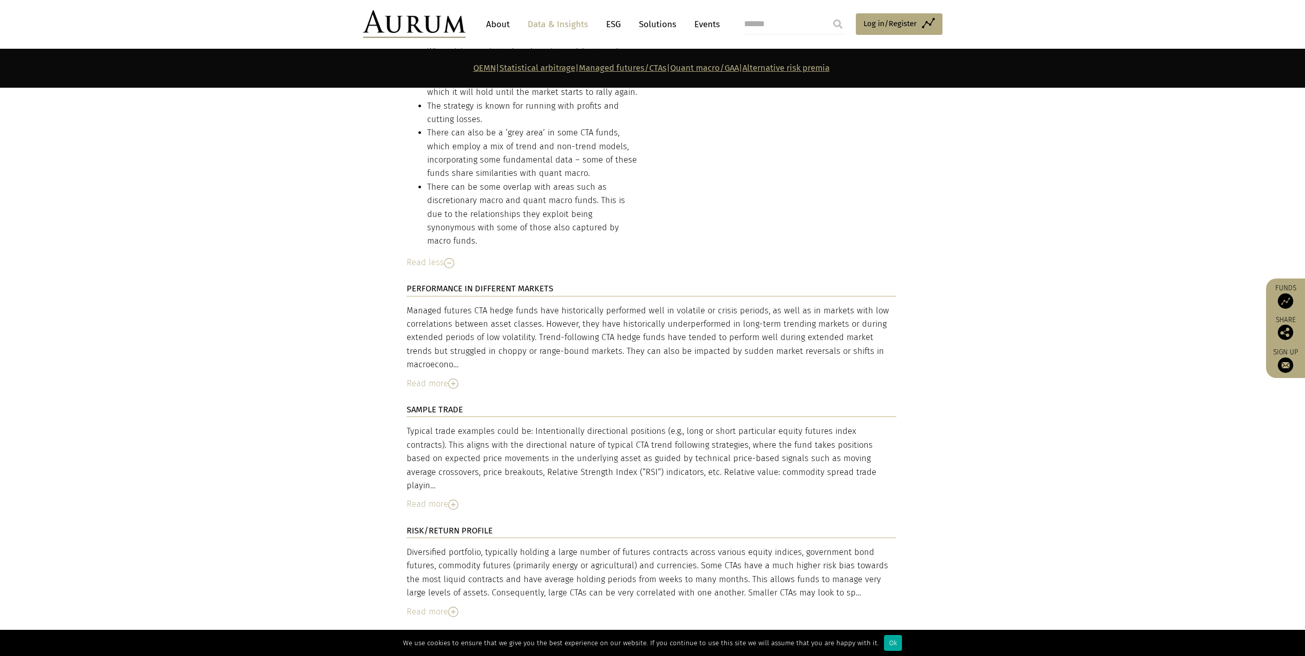
click at [463, 497] on div "Read more" at bounding box center [652, 503] width 490 height 13
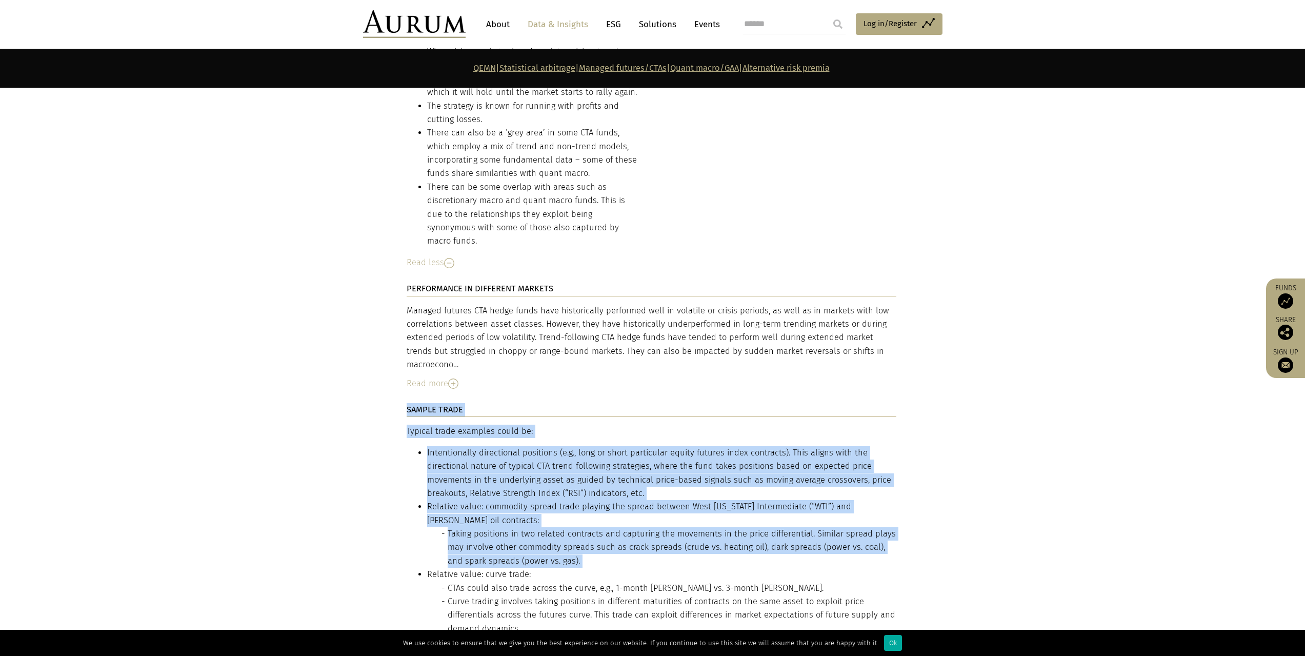
drag, startPoint x: 405, startPoint y: 356, endPoint x: 645, endPoint y: 457, distance: 260.4
click at [688, 482] on div "DESCRIPTION Commodity trading advisors (“CTAs”) take primarily directional posi…" at bounding box center [652, 195] width 513 height 1190
click at [562, 500] on li "Relative value: commodity spread trade playing the spread between West [US_STAT…" at bounding box center [661, 534] width 469 height 68
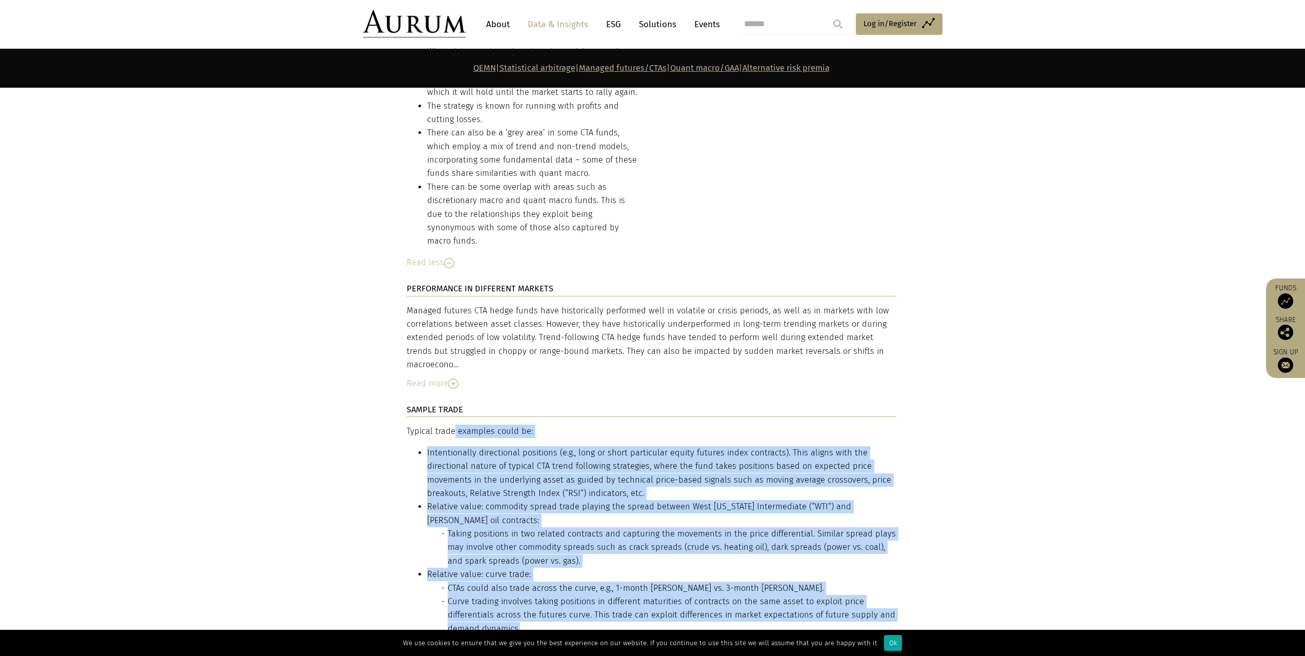
drag, startPoint x: 407, startPoint y: 355, endPoint x: 875, endPoint y: 541, distance: 503.5
click at [875, 541] on div "Typical trade examples could be: Intentionally directional positions (e.g., lon…" at bounding box center [652, 530] width 490 height 211
copy div "Loremip dolor sitametc adipi el: Seddoeiusmodt incididuntu laboreetd (m.a., eni…"
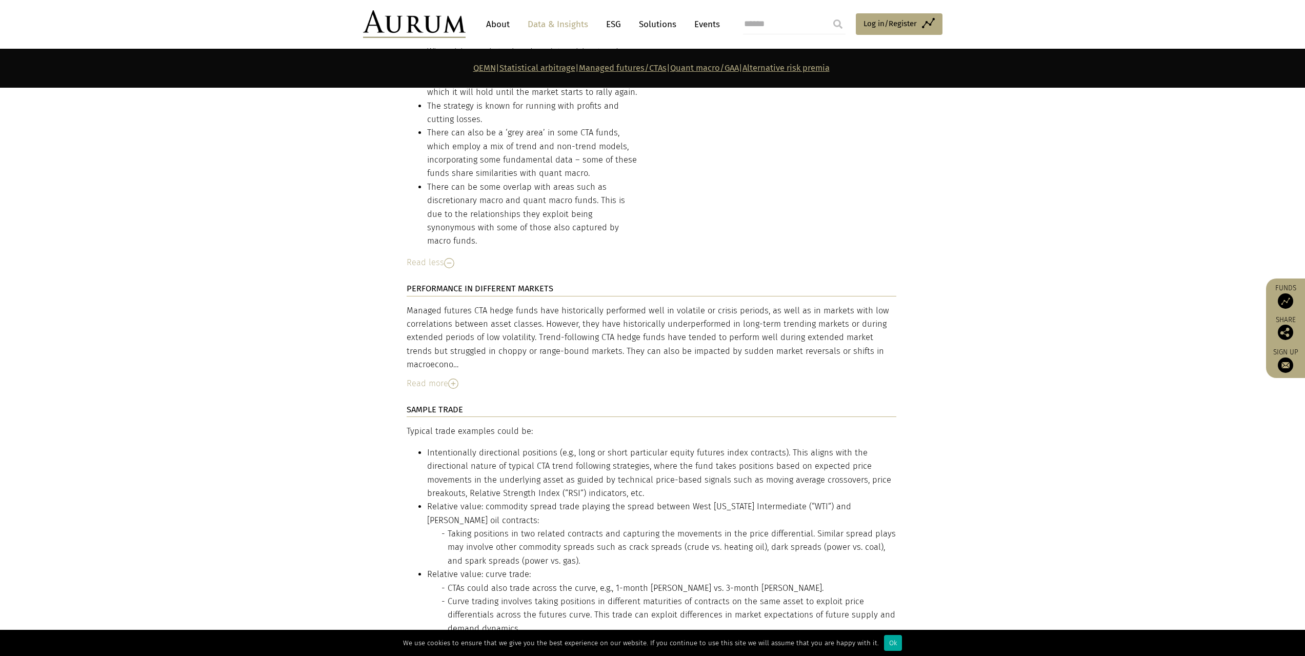
click at [928, 318] on section "DESCRIPTION Commodity trading advisors (“CTAs”) take primarily directional posi…" at bounding box center [652, 195] width 1305 height 1190
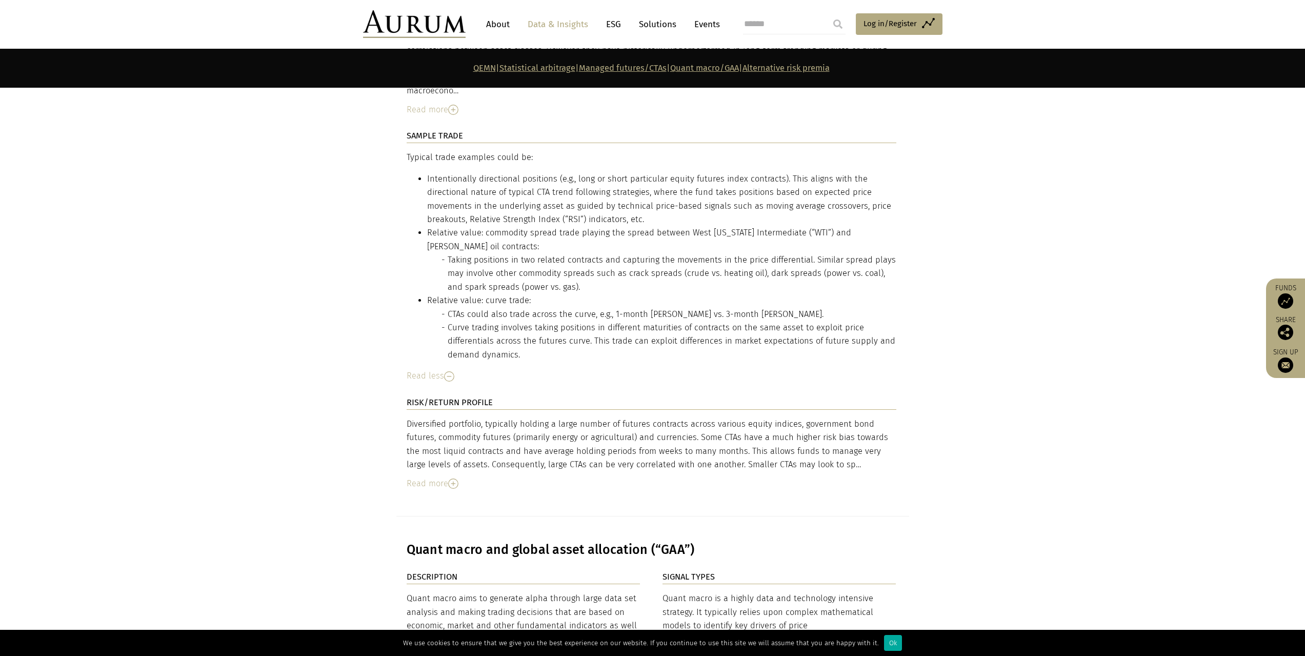
scroll to position [4650, 0]
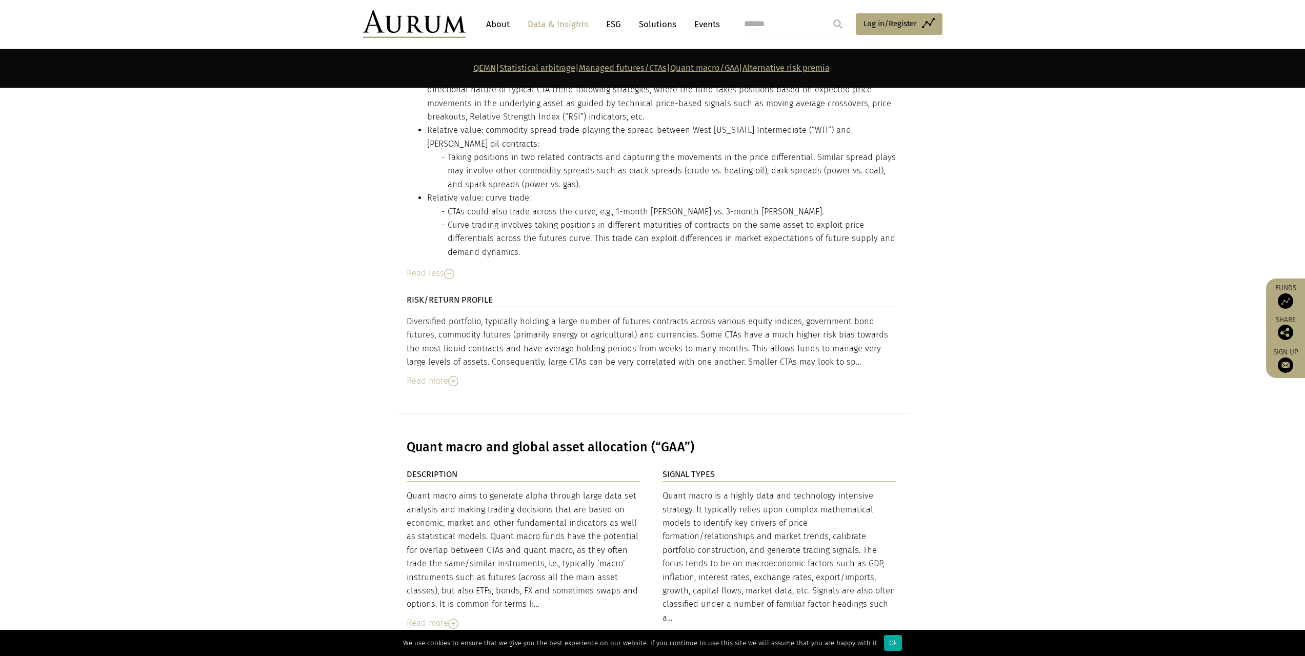
click at [453, 618] on img at bounding box center [453, 623] width 10 height 10
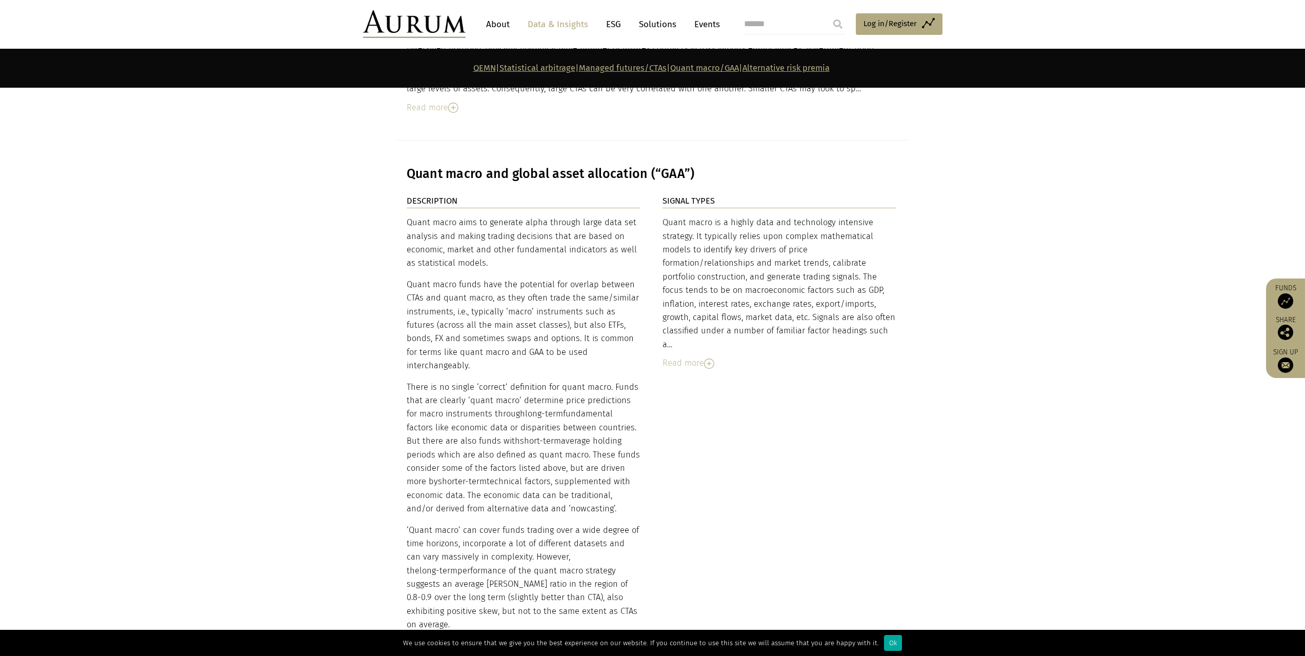
scroll to position [4821, 0]
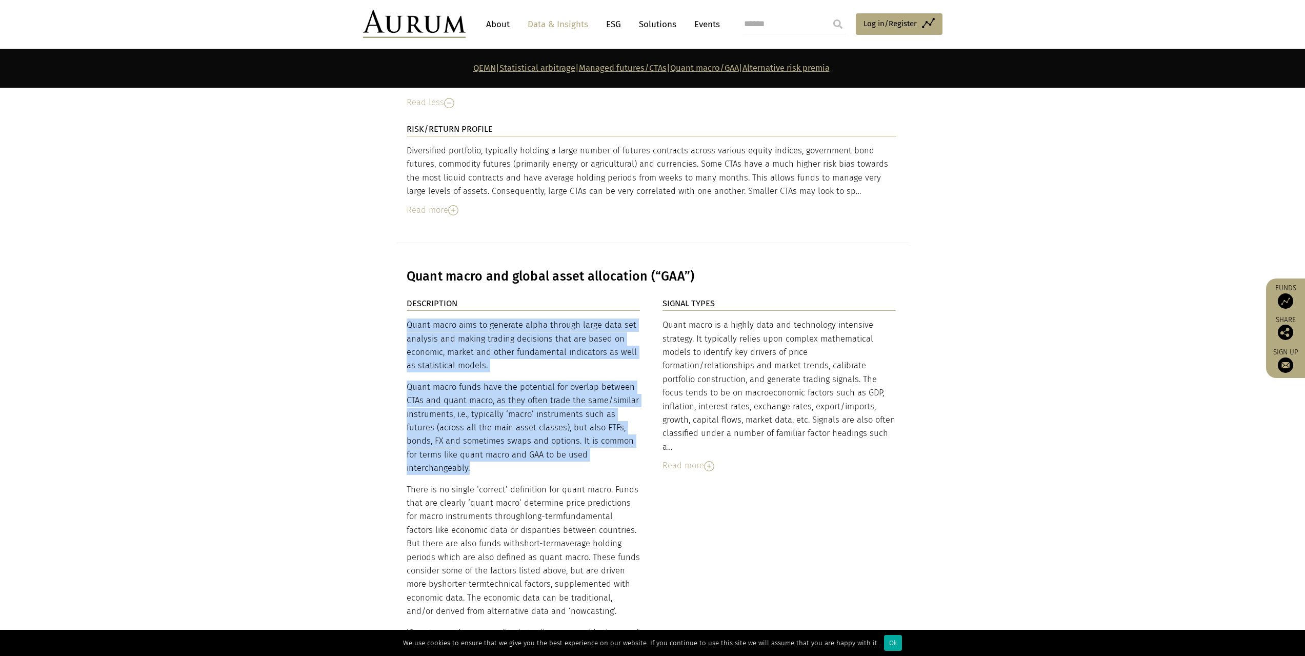
drag, startPoint x: 407, startPoint y: 239, endPoint x: 628, endPoint y: 368, distance: 255.1
click at [628, 368] on div "Quant macro aims to generate alpha through large data set analysis and making t…" at bounding box center [524, 597] width 234 height 558
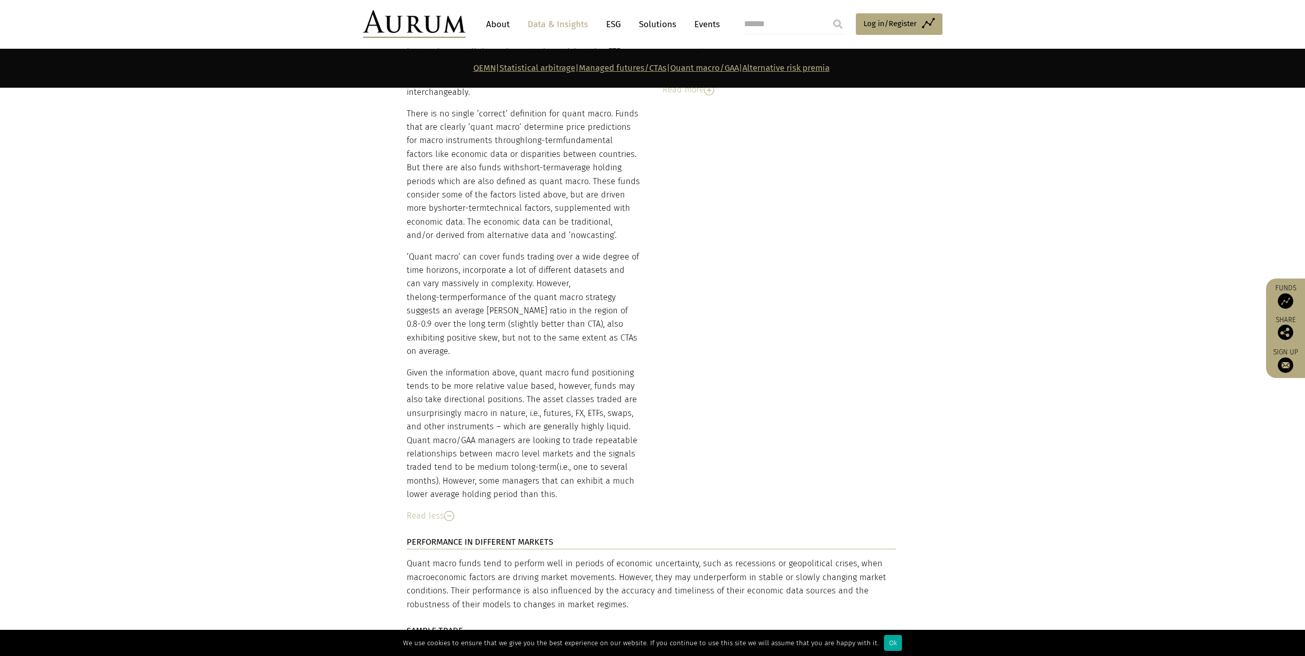
scroll to position [5402, 0]
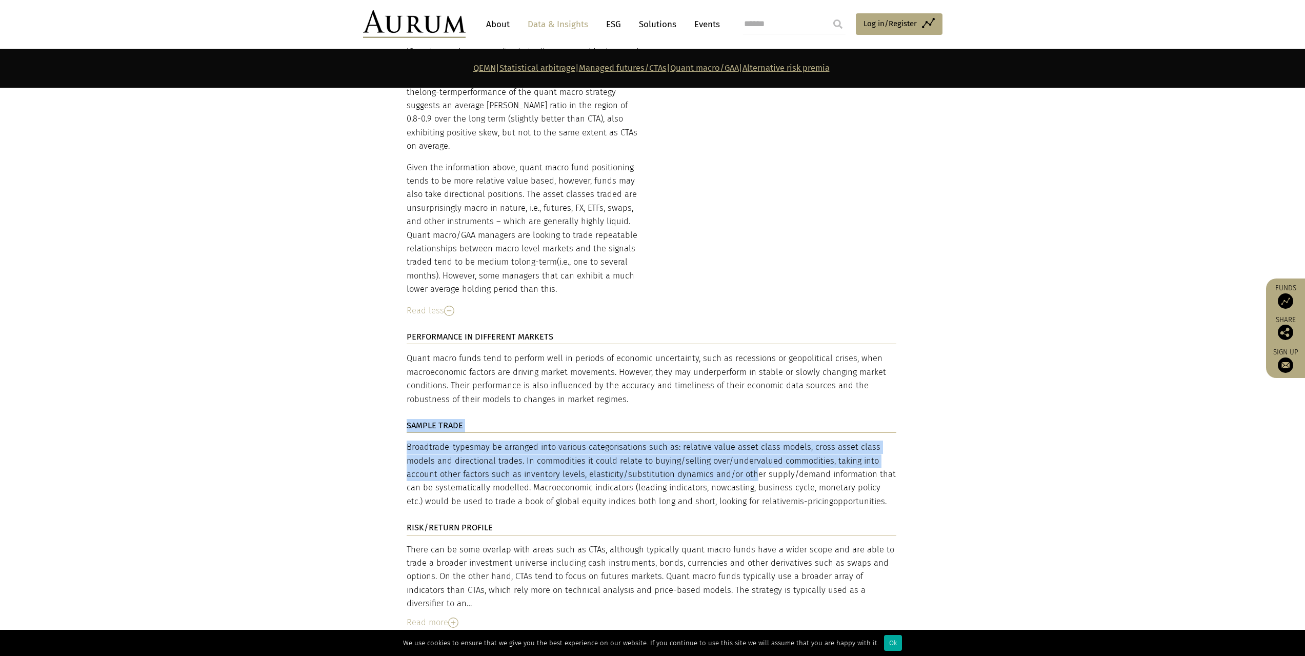
drag, startPoint x: 405, startPoint y: 330, endPoint x: 754, endPoint y: 363, distance: 350.7
click at [750, 364] on div "DESCRIPTION Quant macro aims to generate alpha through large data set analysis …" at bounding box center [652, 186] width 513 height 940
click at [758, 441] on p "Broad trade-types may be arranged into various categorisations such as: relativ…" at bounding box center [652, 475] width 490 height 68
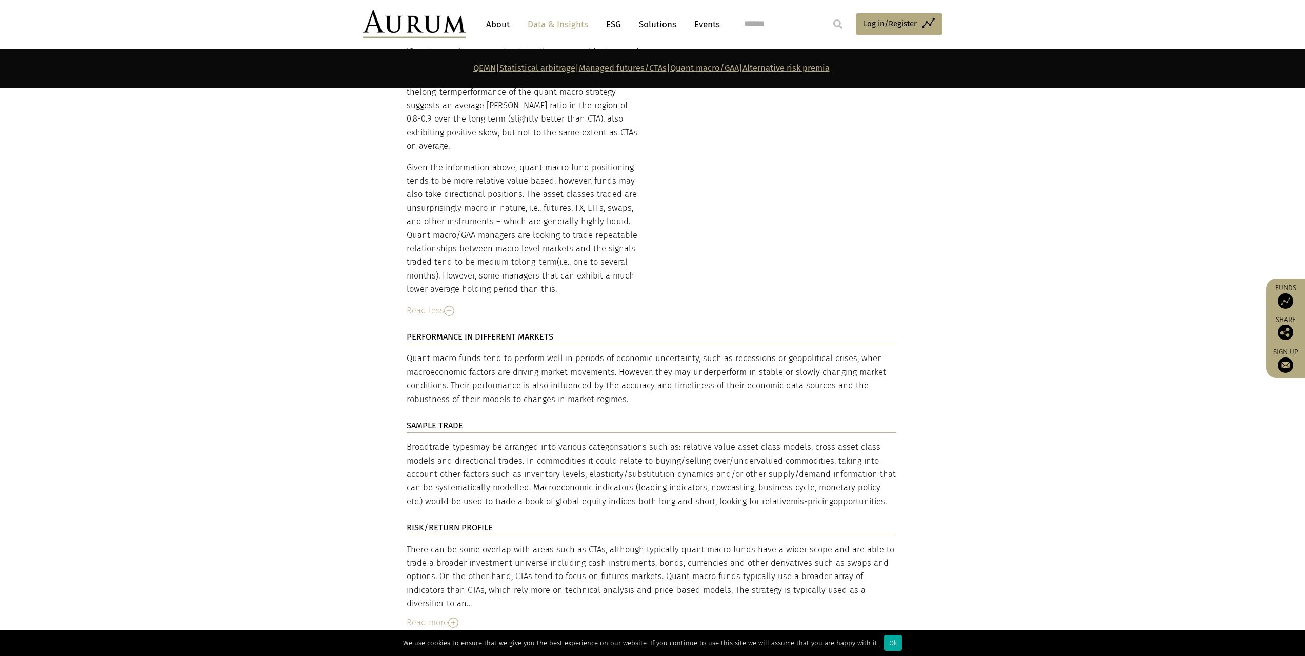
drag, startPoint x: 857, startPoint y: 386, endPoint x: 406, endPoint y: 330, distance: 454.2
click at [407, 441] on p "Broad trade-types may be arranged into various categorisations such as: relativ…" at bounding box center [652, 475] width 490 height 68
drag, startPoint x: 1000, startPoint y: 365, endPoint x: 1003, endPoint y: 443, distance: 78.0
click at [1000, 365] on section "DESCRIPTION Quant macro aims to generate alpha through large data set analysis …" at bounding box center [652, 186] width 1305 height 940
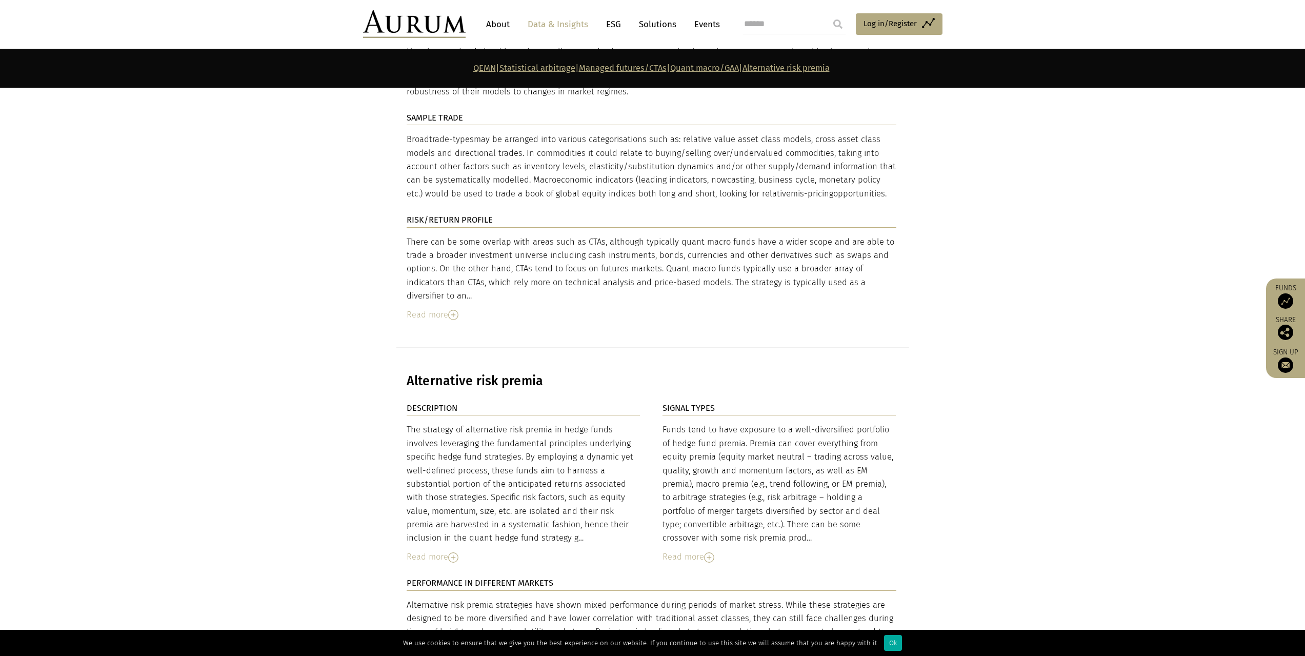
scroll to position [5812, 0]
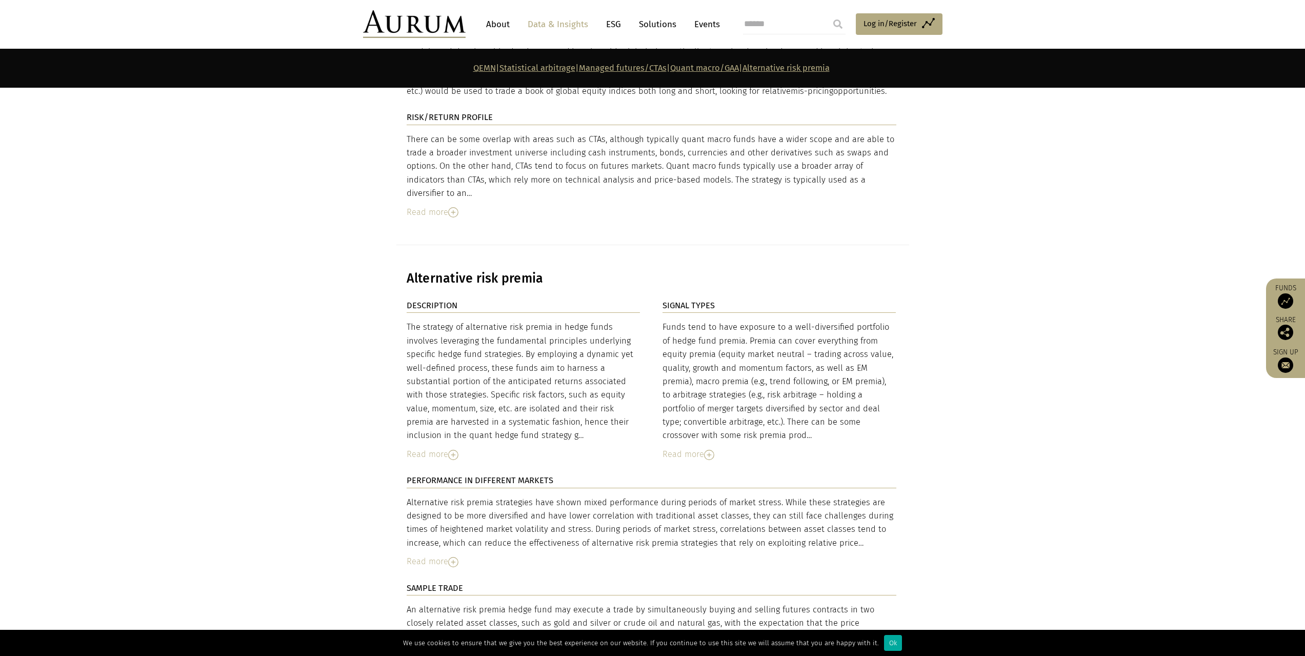
drag, startPoint x: 1073, startPoint y: 284, endPoint x: 1067, endPoint y: 290, distance: 9.1
click at [1073, 299] on section "DESCRIPTION The strategy of alternative risk premia in hedge funds involves lev…" at bounding box center [652, 561] width 1305 height 524
click at [456, 450] on img at bounding box center [453, 455] width 10 height 10
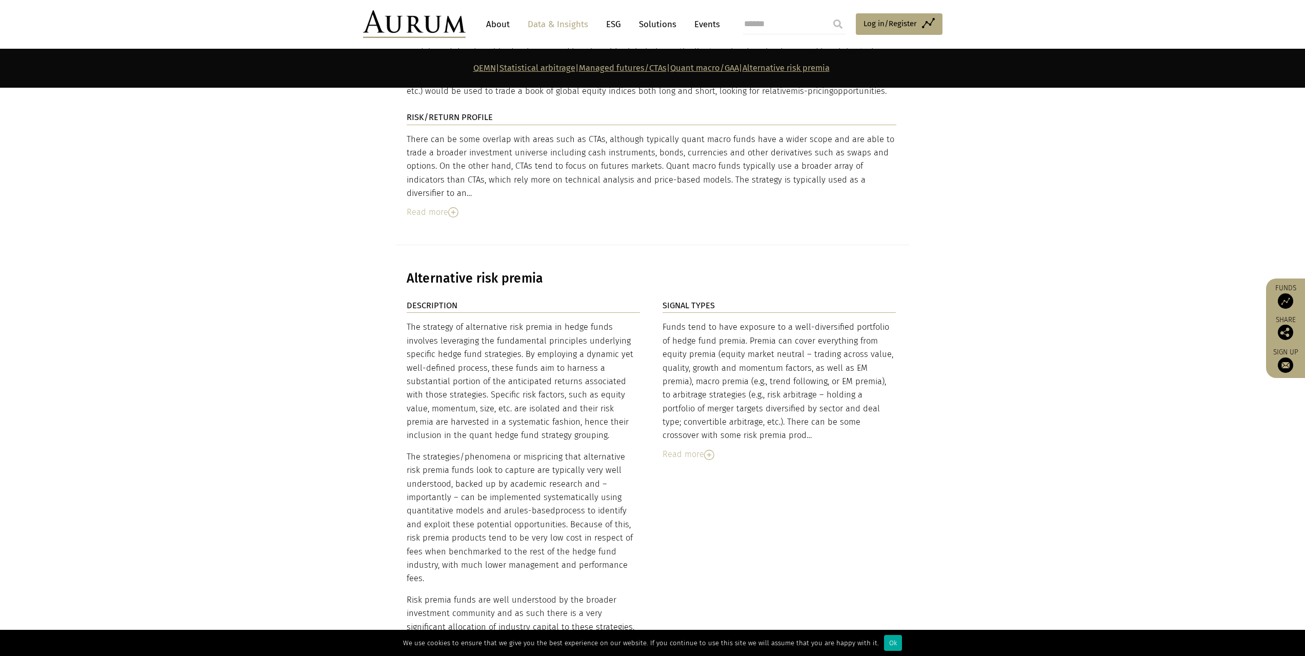
drag, startPoint x: 407, startPoint y: 199, endPoint x: 624, endPoint y: 456, distance: 336.6
click at [624, 456] on div "The strategy of alternative risk premia in hedge funds involves leveraging the …" at bounding box center [524, 586] width 234 height 531
click at [594, 450] on p "The strategies/phenomena or mispricing that alternative risk premia funds look …" at bounding box center [524, 517] width 234 height 135
drag, startPoint x: 576, startPoint y: 307, endPoint x: 407, endPoint y: 202, distance: 199.9
click at [407, 321] on div "The strategy of alternative risk premia in hedge funds involves leveraging the …" at bounding box center [524, 586] width 234 height 531
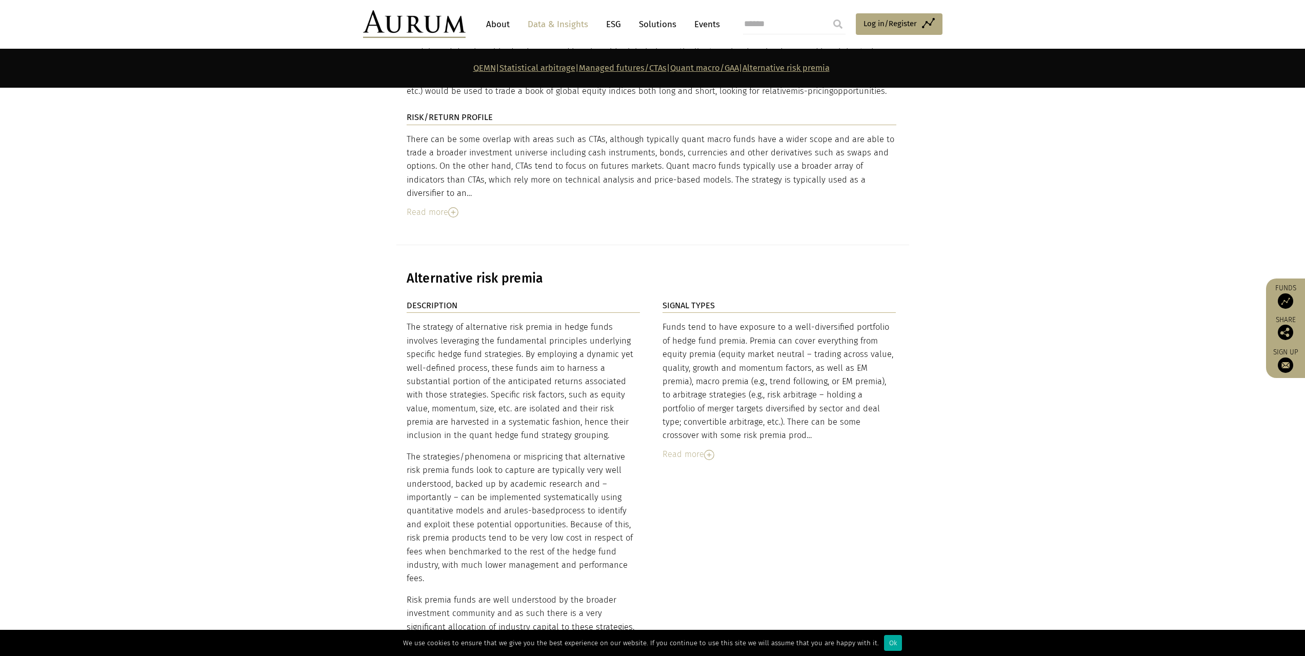
drag, startPoint x: 530, startPoint y: 403, endPoint x: 537, endPoint y: 388, distance: 16.5
click at [530, 450] on p "The strategies/phenomena or mispricing that alternative risk premia funds look …" at bounding box center [524, 517] width 234 height 135
drag, startPoint x: 695, startPoint y: 399, endPoint x: 670, endPoint y: 424, distance: 34.8
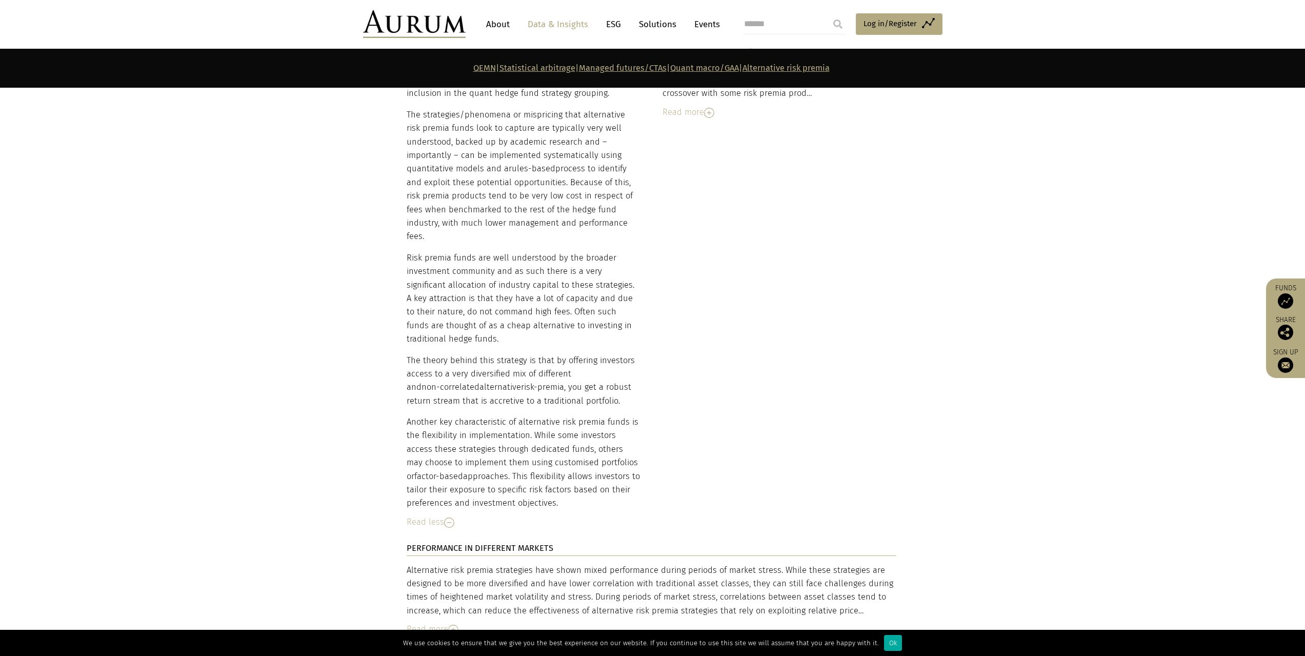
scroll to position [6325, 0]
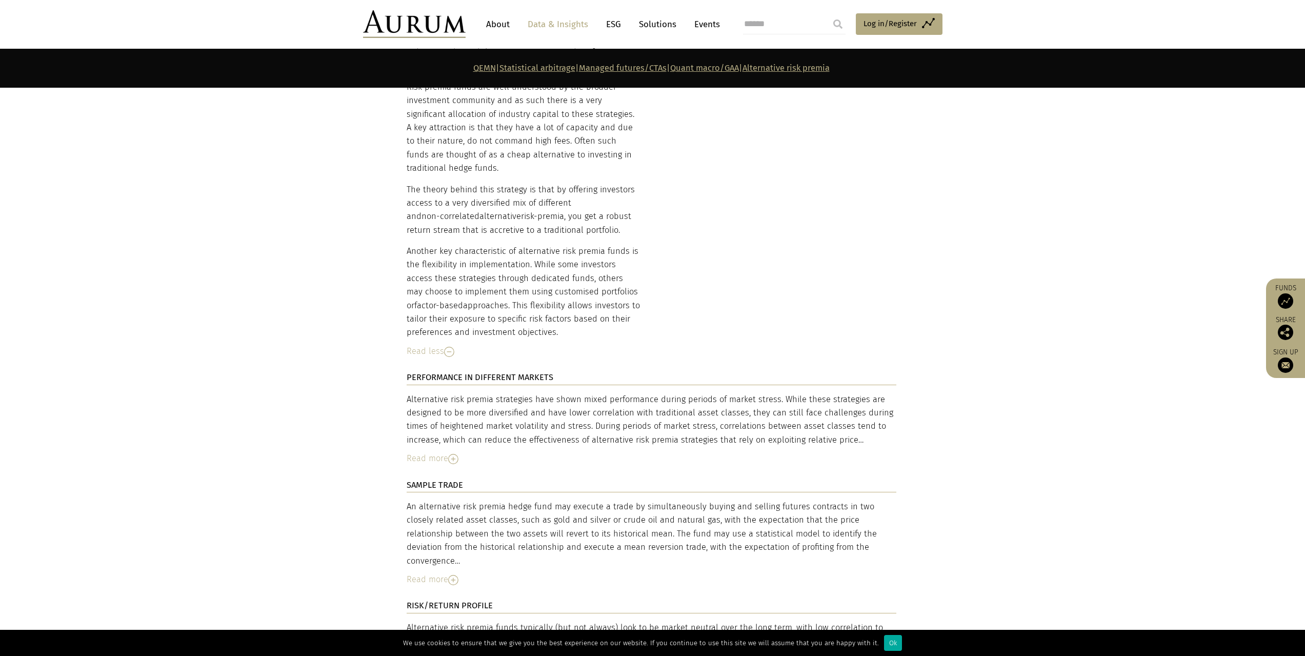
click at [458, 575] on img at bounding box center [453, 580] width 10 height 10
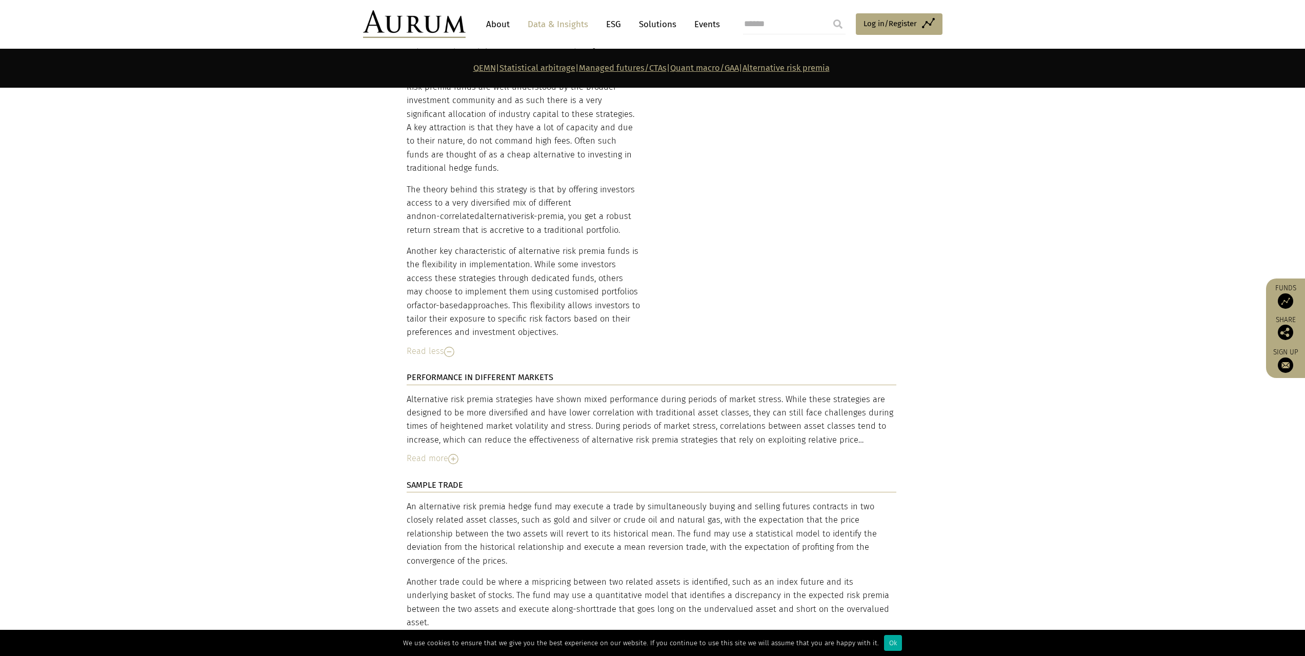
drag, startPoint x: 406, startPoint y: 375, endPoint x: 606, endPoint y: 530, distance: 252.9
click at [606, 530] on div "An alternative risk premia hedge fund may execute a trade by simultaneously buy…" at bounding box center [652, 595] width 490 height 191
click at [913, 431] on section "DESCRIPTION The strategy of alternative risk premia in hedge funds involves lev…" at bounding box center [652, 314] width 1305 height 1057
click at [960, 429] on section "DESCRIPTION The strategy of alternative risk premia in hedge funds involves lev…" at bounding box center [652, 314] width 1305 height 1057
click at [941, 329] on section "DESCRIPTION The strategy of alternative risk premia in hedge funds involves lev…" at bounding box center [652, 314] width 1305 height 1057
